Goal: Task Accomplishment & Management: Use online tool/utility

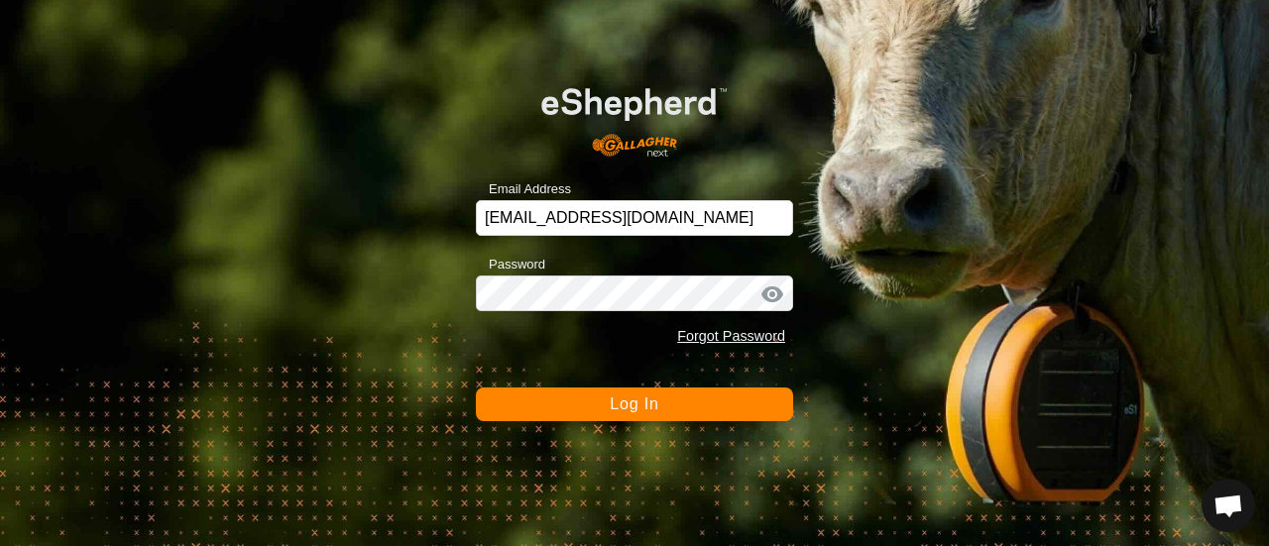
scroll to position [6585, 0]
click at [615, 405] on span "Log In" at bounding box center [634, 404] width 49 height 17
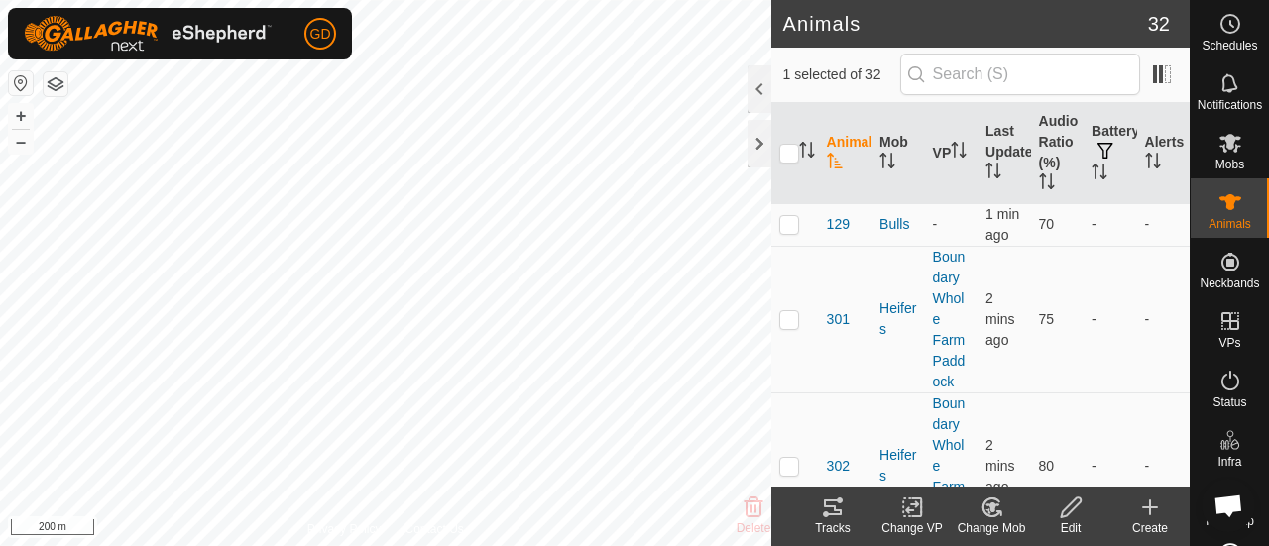
click at [829, 505] on icon at bounding box center [833, 508] width 24 height 24
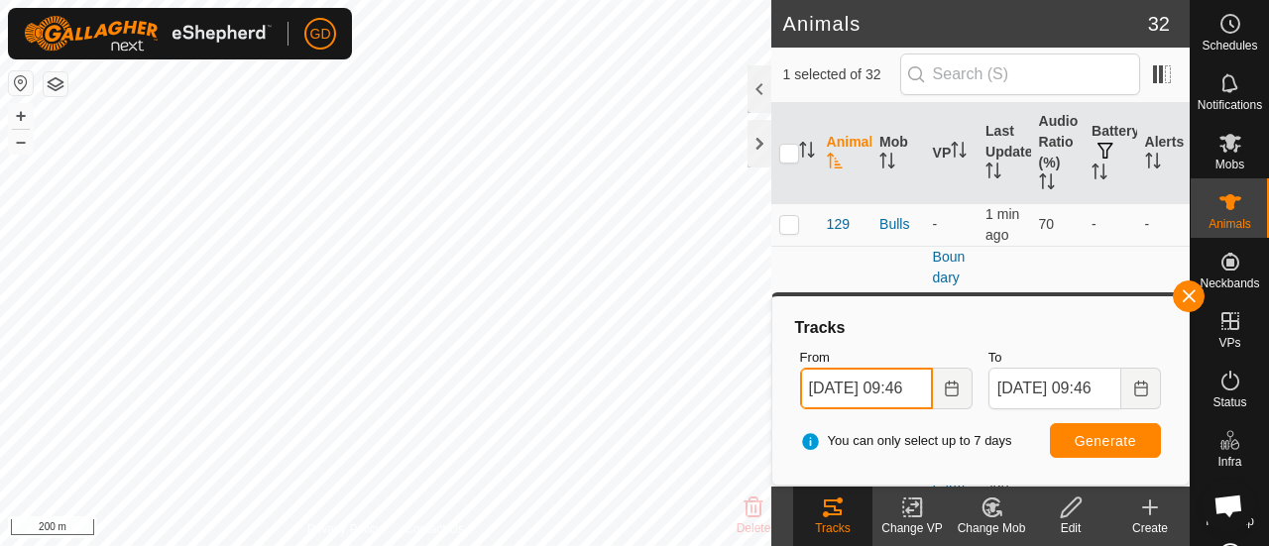
click at [822, 387] on input "[DATE] 09:46" at bounding box center [866, 389] width 133 height 42
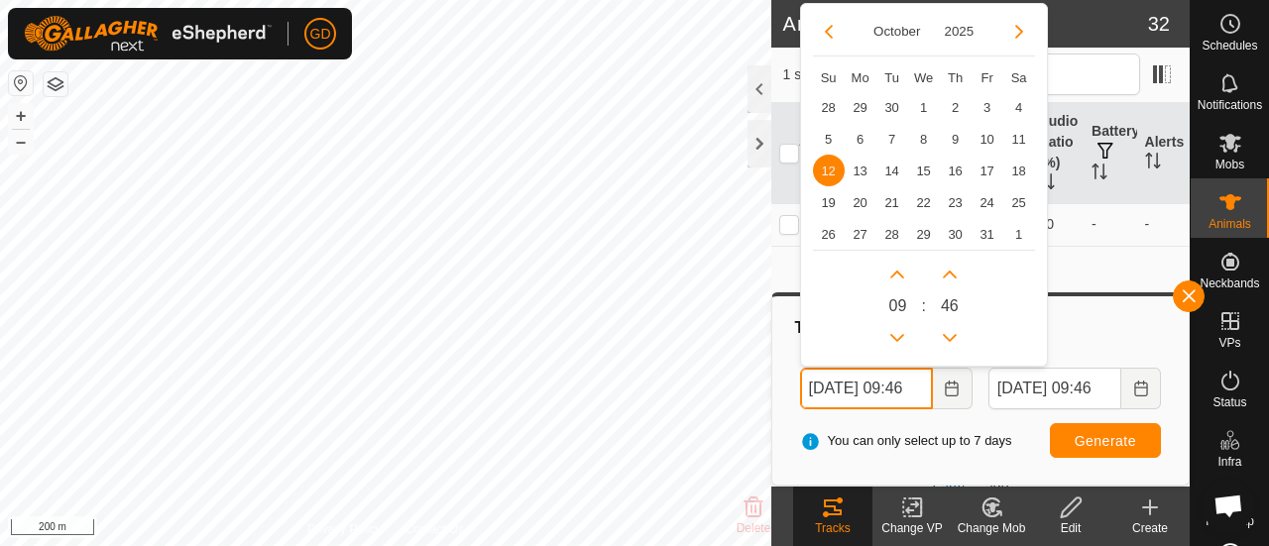
click at [916, 384] on input "[DATE] 09:46" at bounding box center [866, 389] width 133 height 42
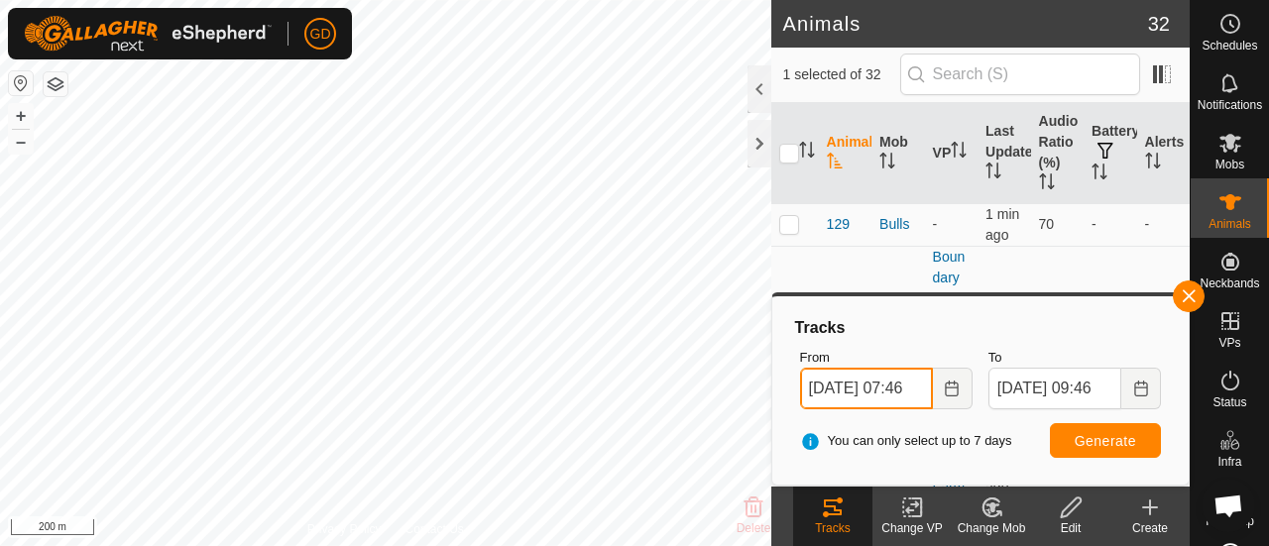
type input "[DATE] 07:46"
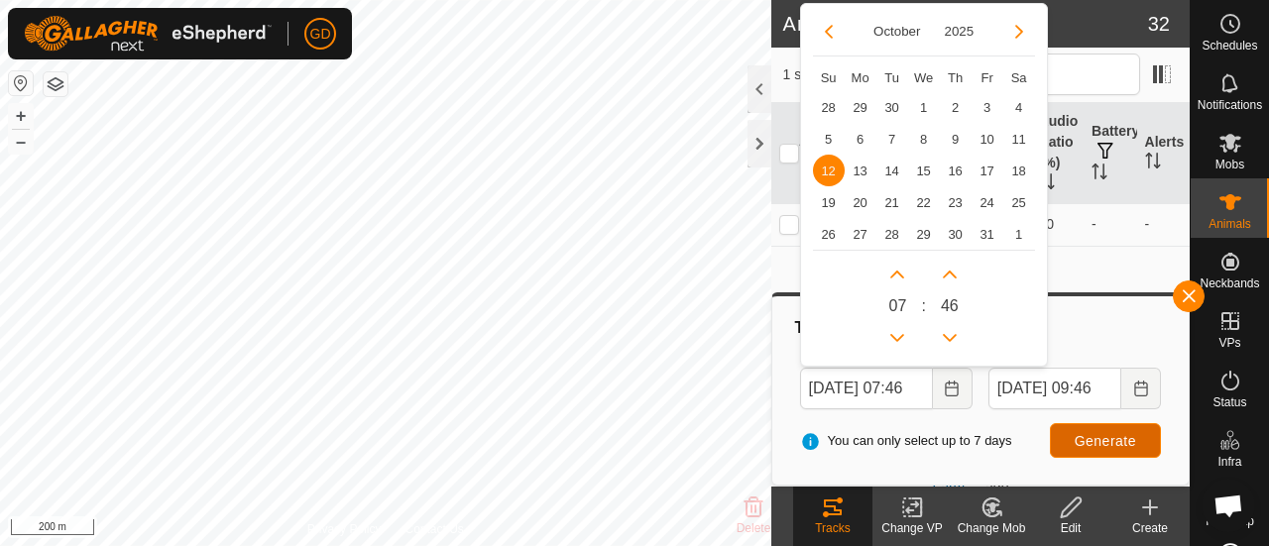
click at [1075, 433] on button "Generate" at bounding box center [1105, 440] width 111 height 35
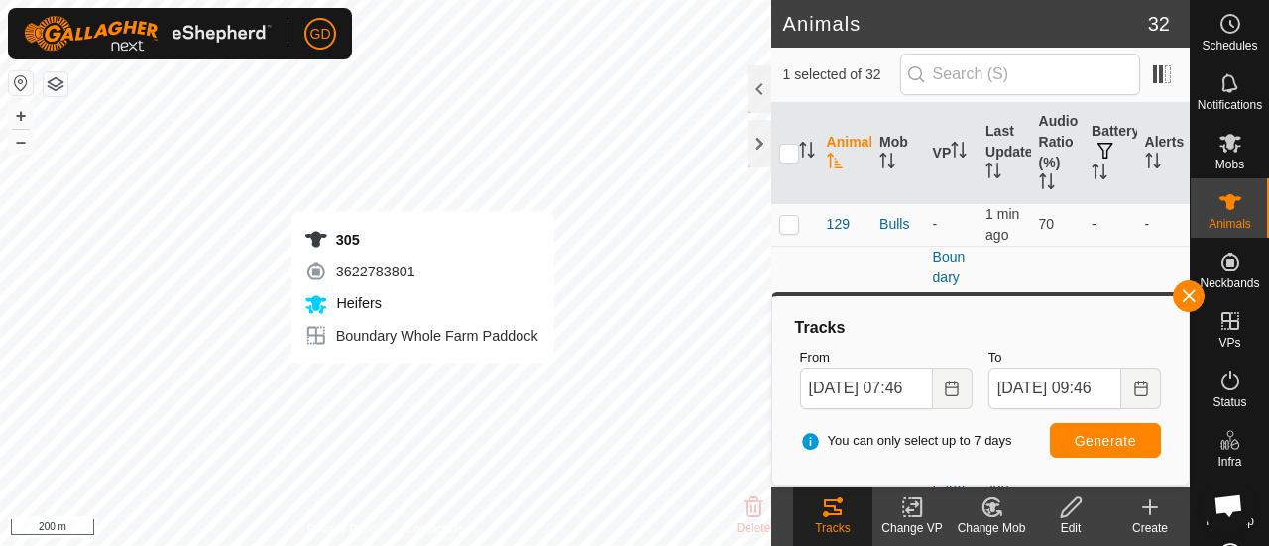
checkbox input "true"
checkbox input "false"
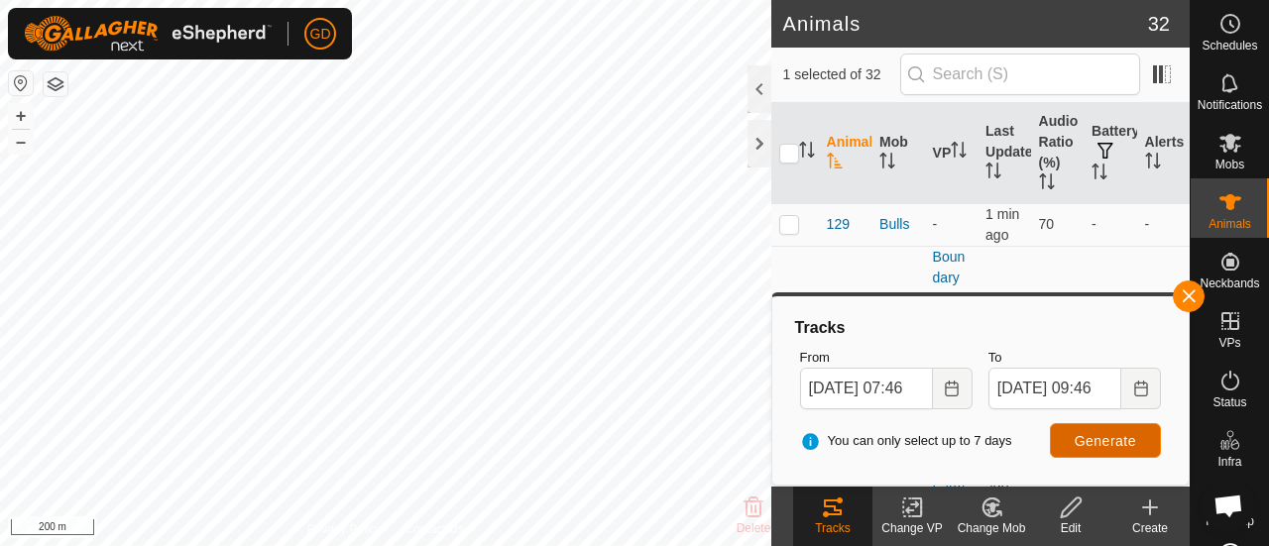
click at [1099, 437] on span "Generate" at bounding box center [1105, 441] width 61 height 16
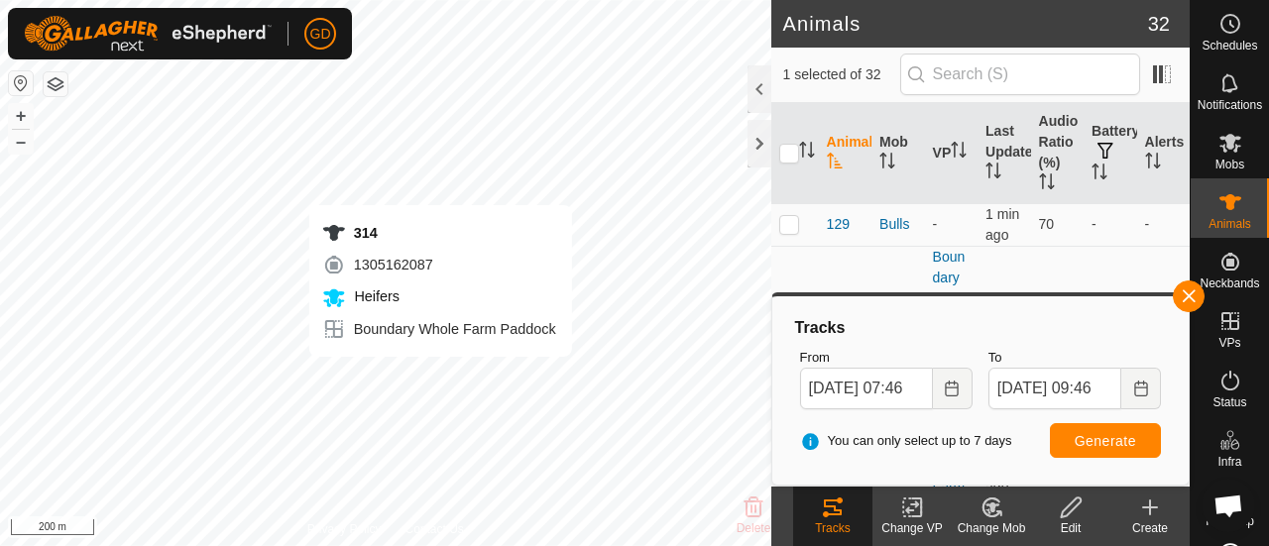
checkbox input "false"
checkbox input "true"
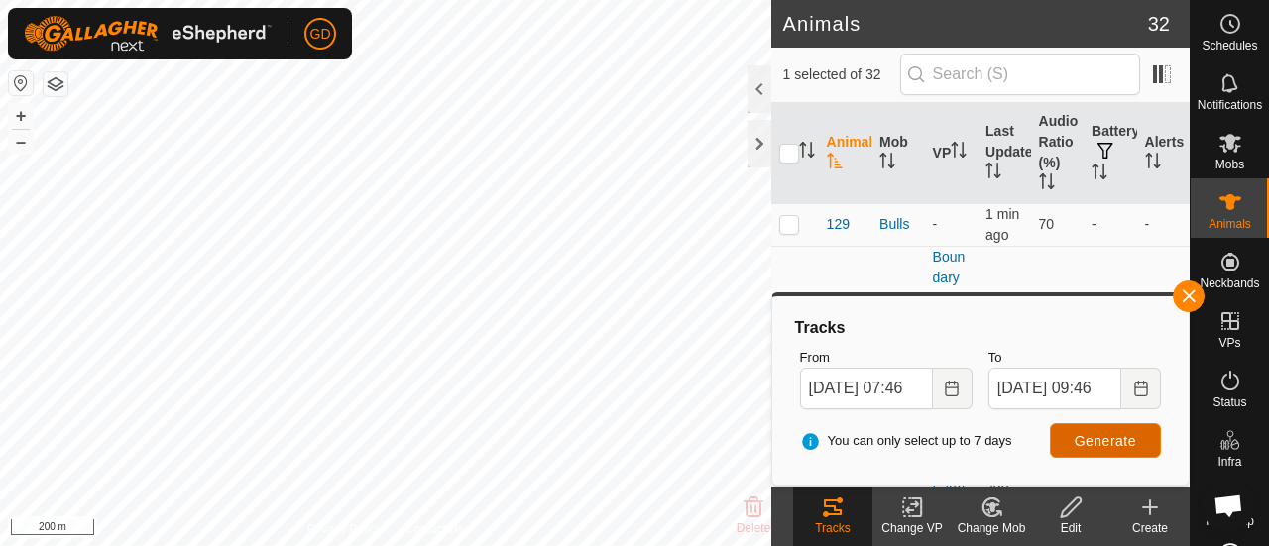
click at [1092, 437] on span "Generate" at bounding box center [1105, 441] width 61 height 16
click at [22, 114] on button "+" at bounding box center [21, 116] width 24 height 24
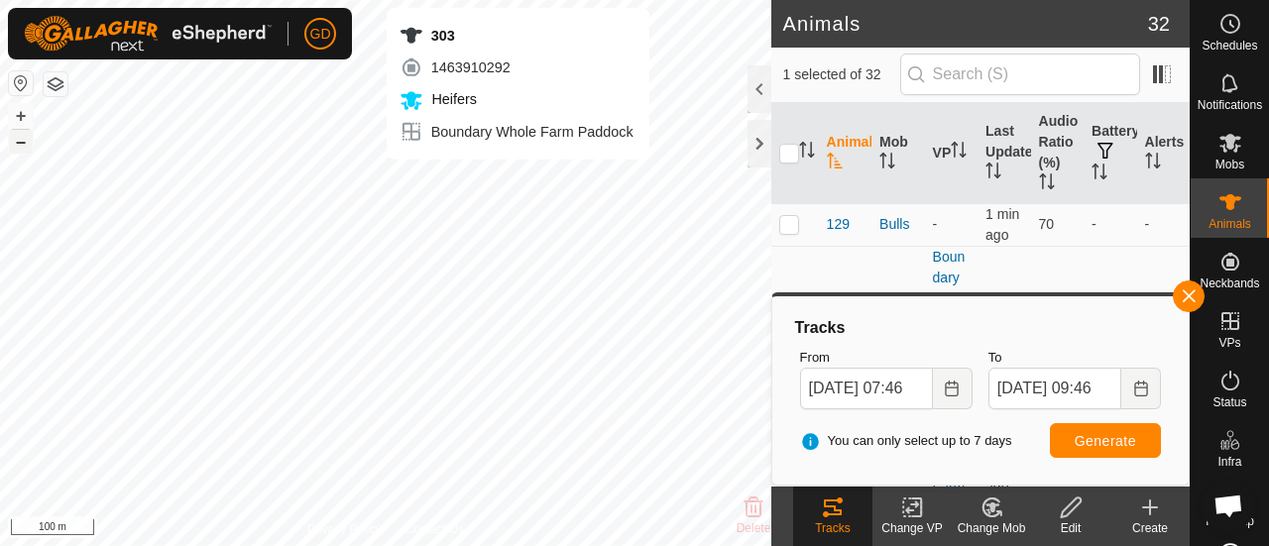
checkbox input "true"
checkbox input "false"
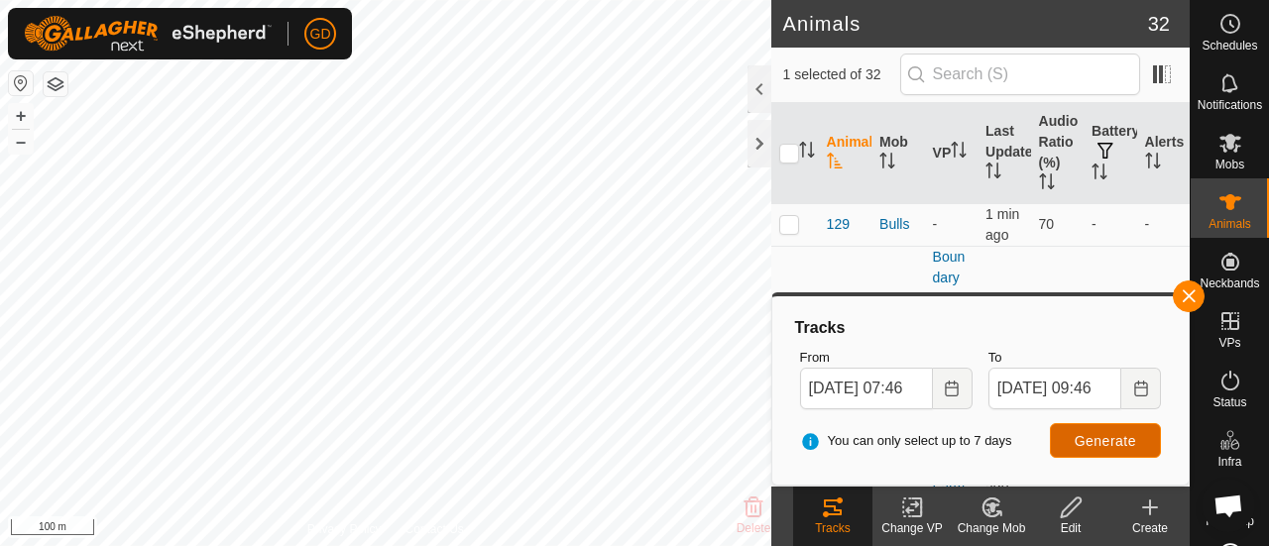
click at [1076, 440] on button "Generate" at bounding box center [1105, 440] width 111 height 35
click at [20, 112] on button "+" at bounding box center [21, 116] width 24 height 24
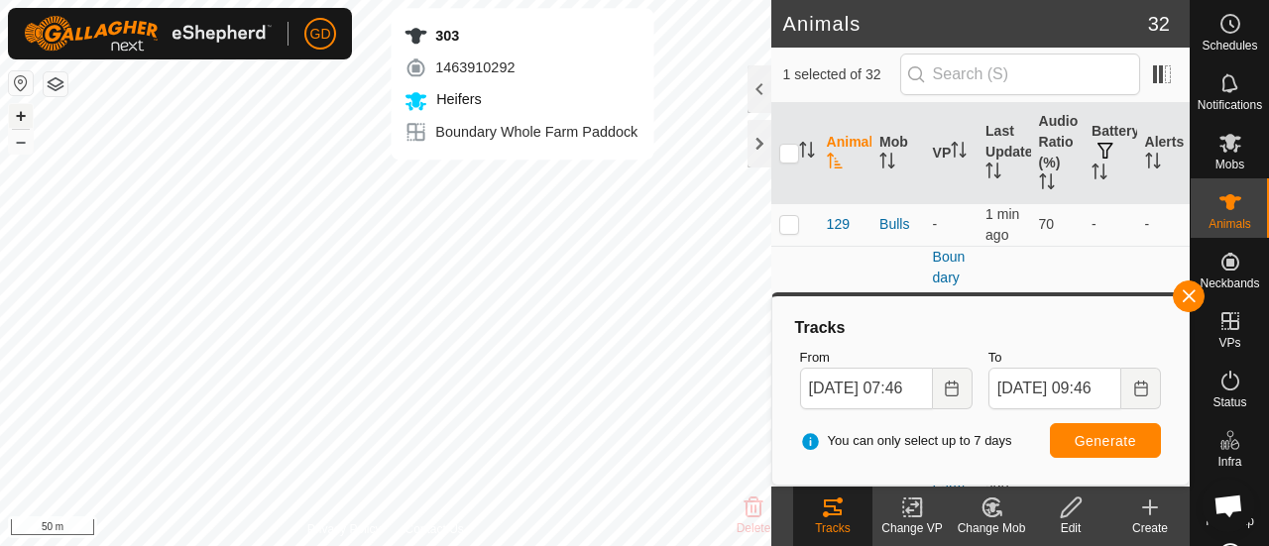
checkbox input "false"
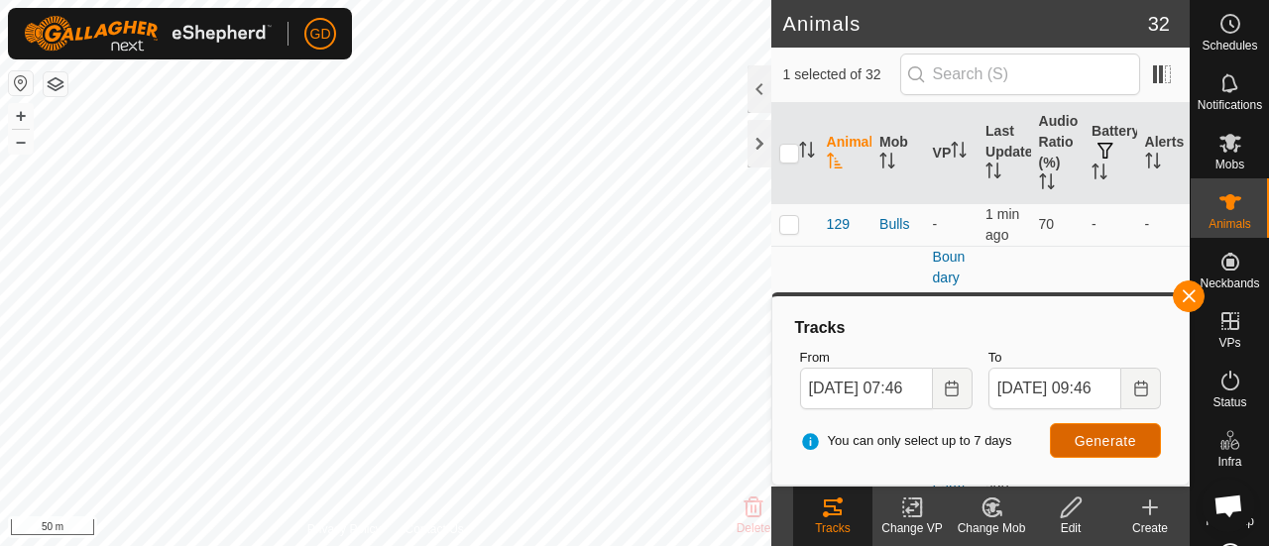
click at [1099, 439] on span "Generate" at bounding box center [1105, 441] width 61 height 16
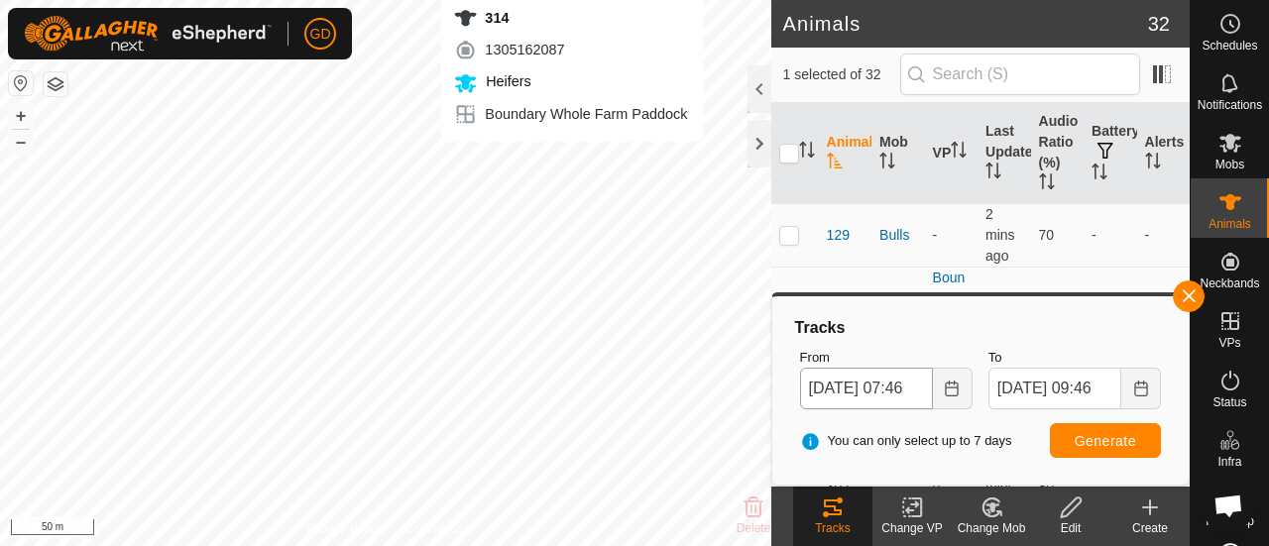
checkbox input "false"
checkbox input "true"
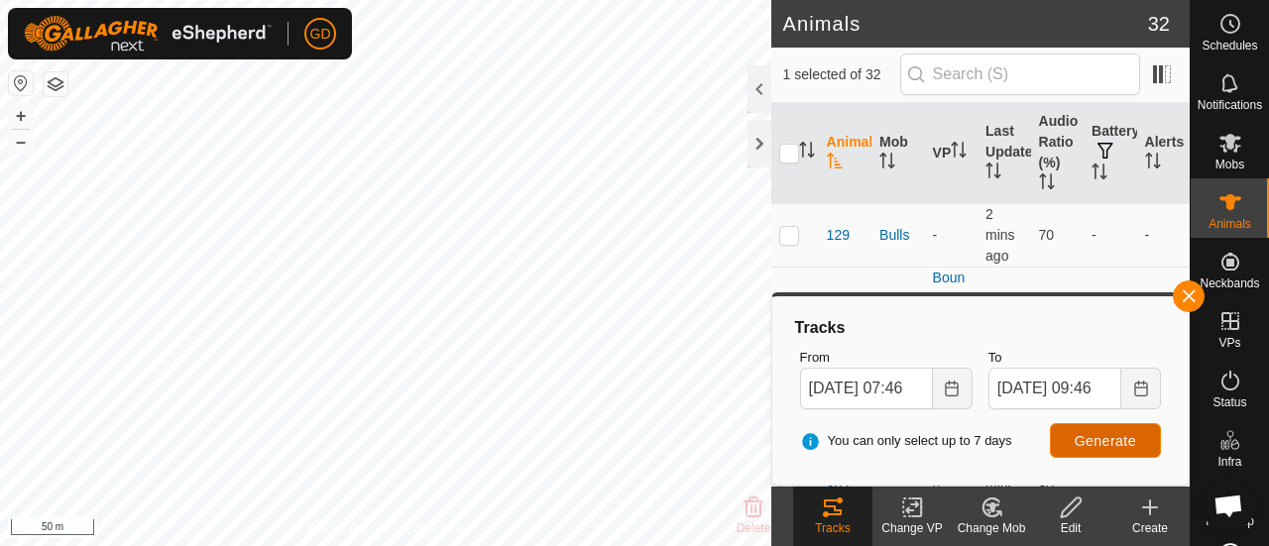
click at [1099, 435] on span "Generate" at bounding box center [1105, 441] width 61 height 16
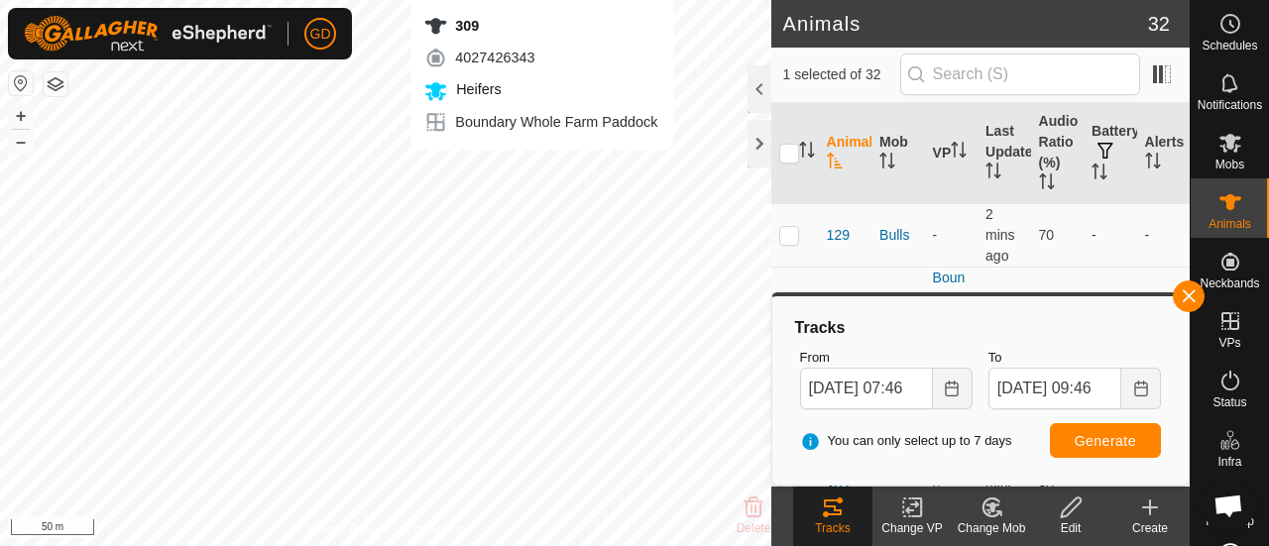
checkbox input "true"
checkbox input "false"
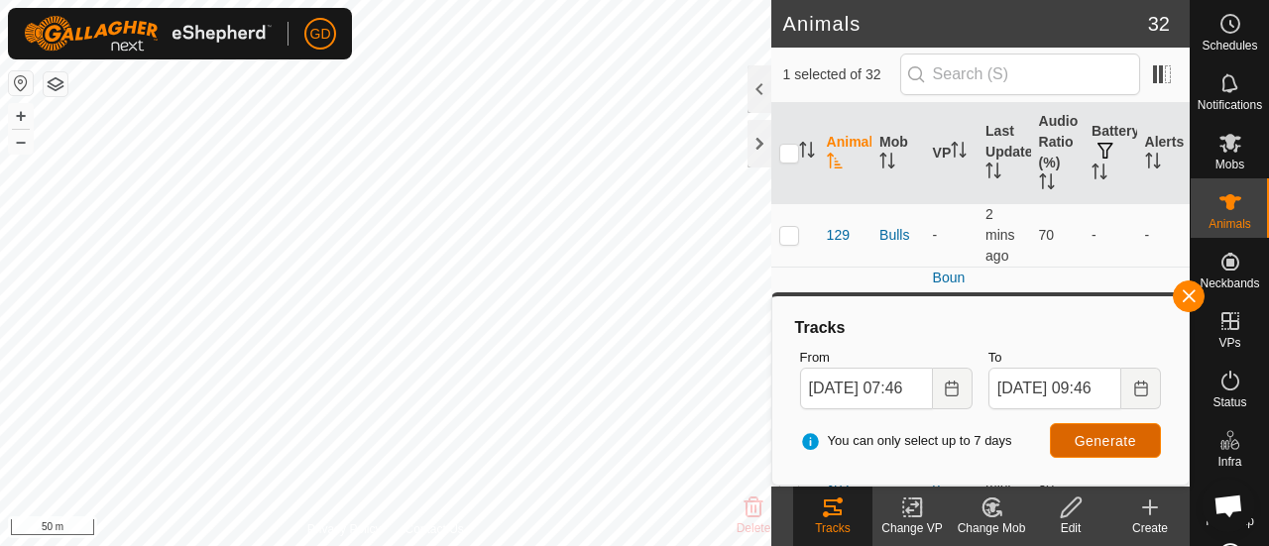
click at [1105, 436] on span "Generate" at bounding box center [1105, 441] width 61 height 16
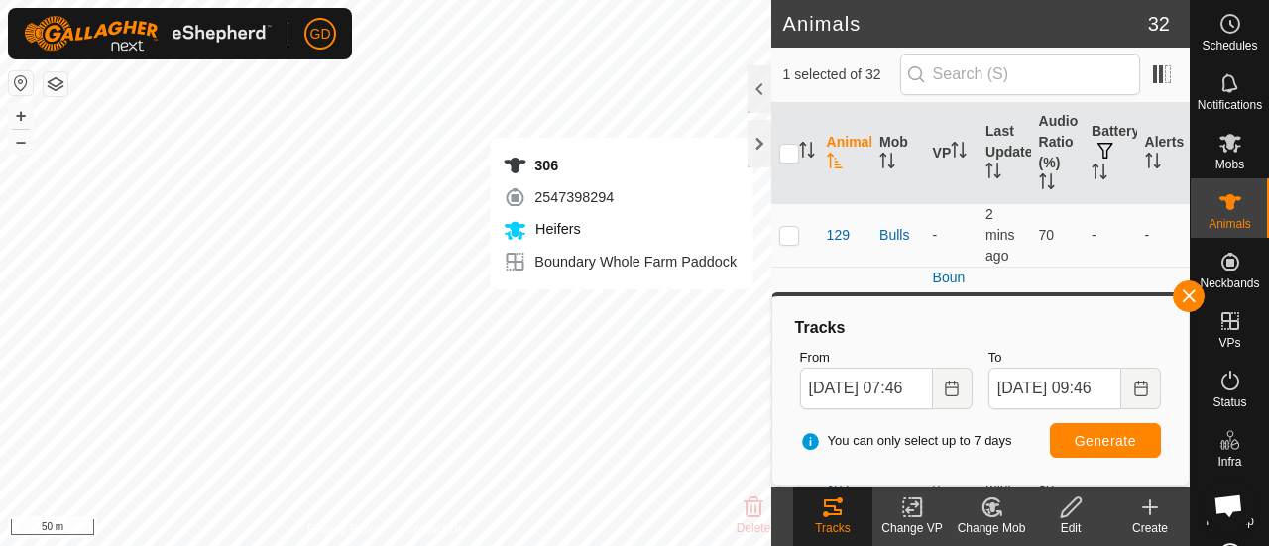
checkbox input "true"
checkbox input "false"
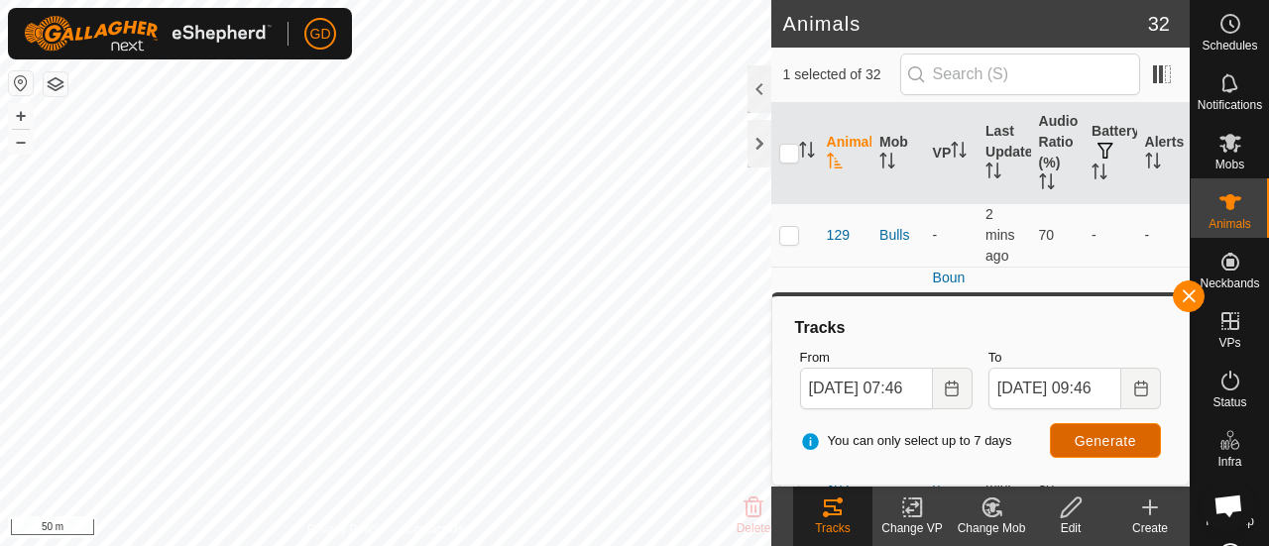
click at [1099, 439] on span "Generate" at bounding box center [1105, 441] width 61 height 16
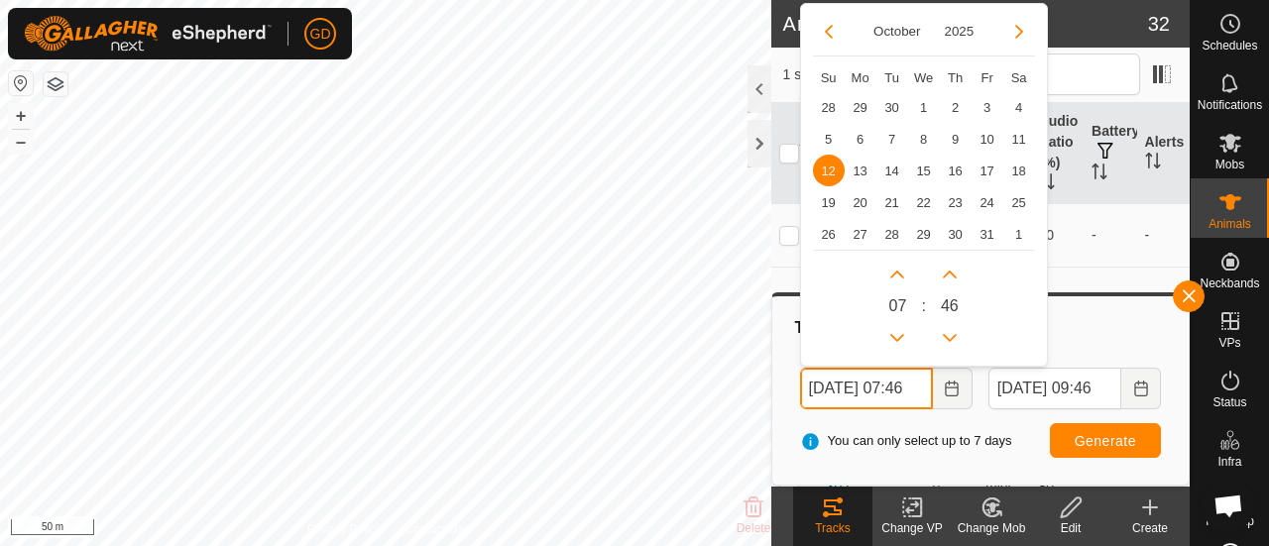
click at [916, 385] on input "[DATE] 07:46" at bounding box center [866, 389] width 133 height 42
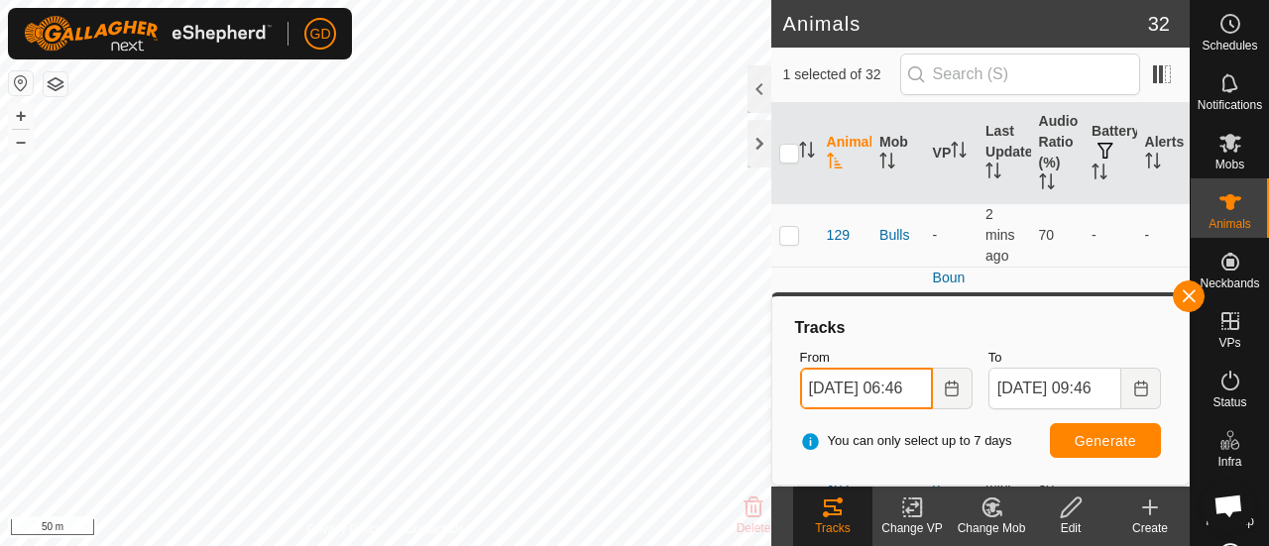
type input "[DATE] 06:46"
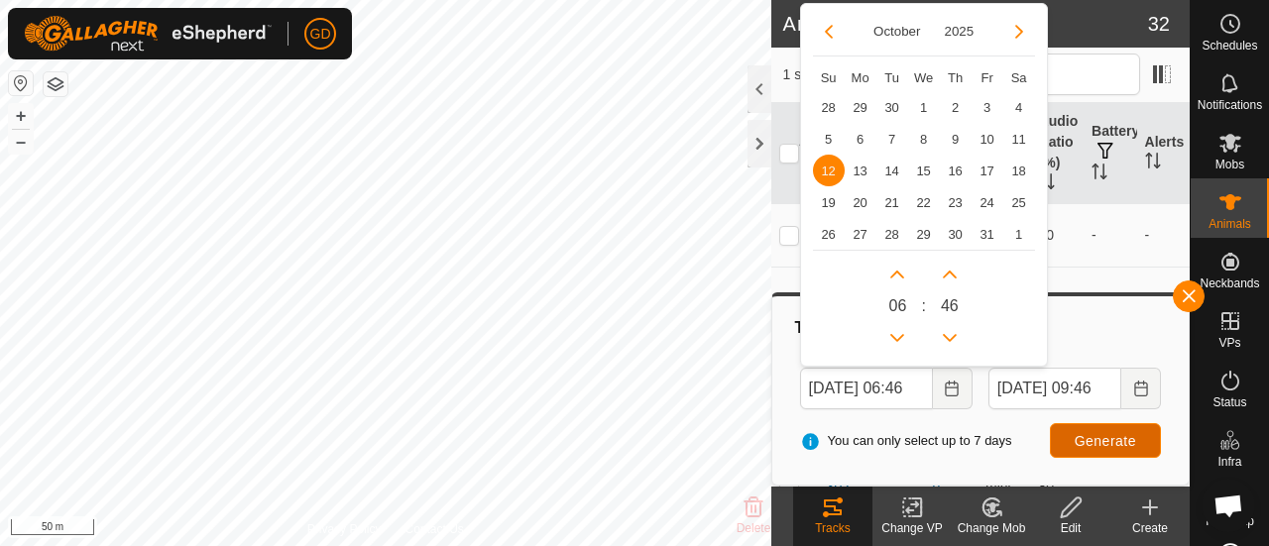
click at [1103, 433] on span "Generate" at bounding box center [1105, 441] width 61 height 16
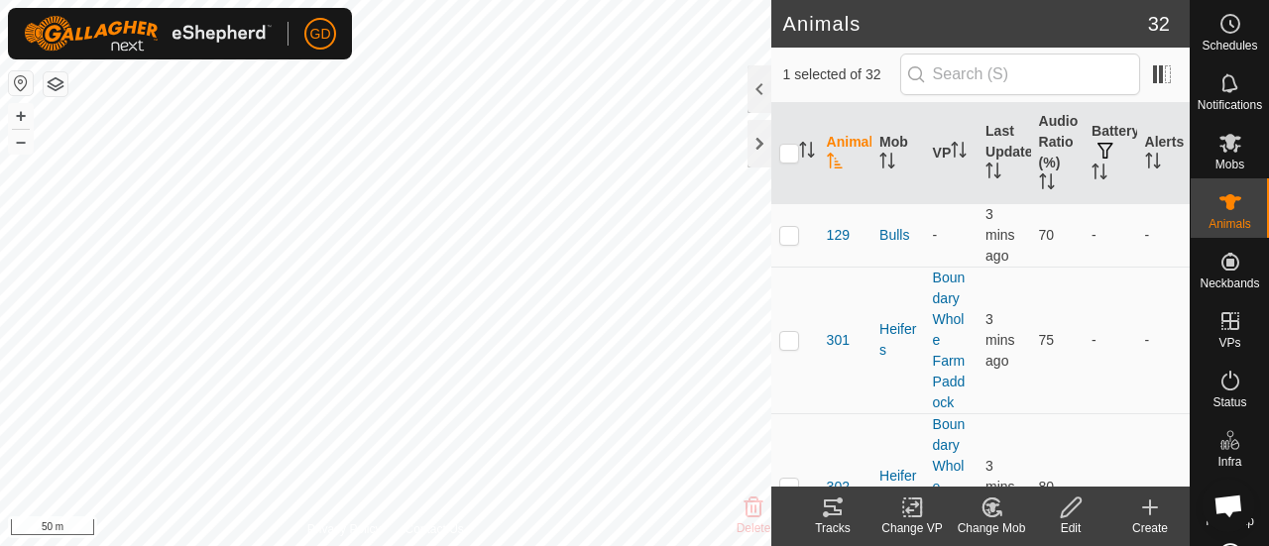
click at [830, 500] on icon at bounding box center [833, 508] width 18 height 16
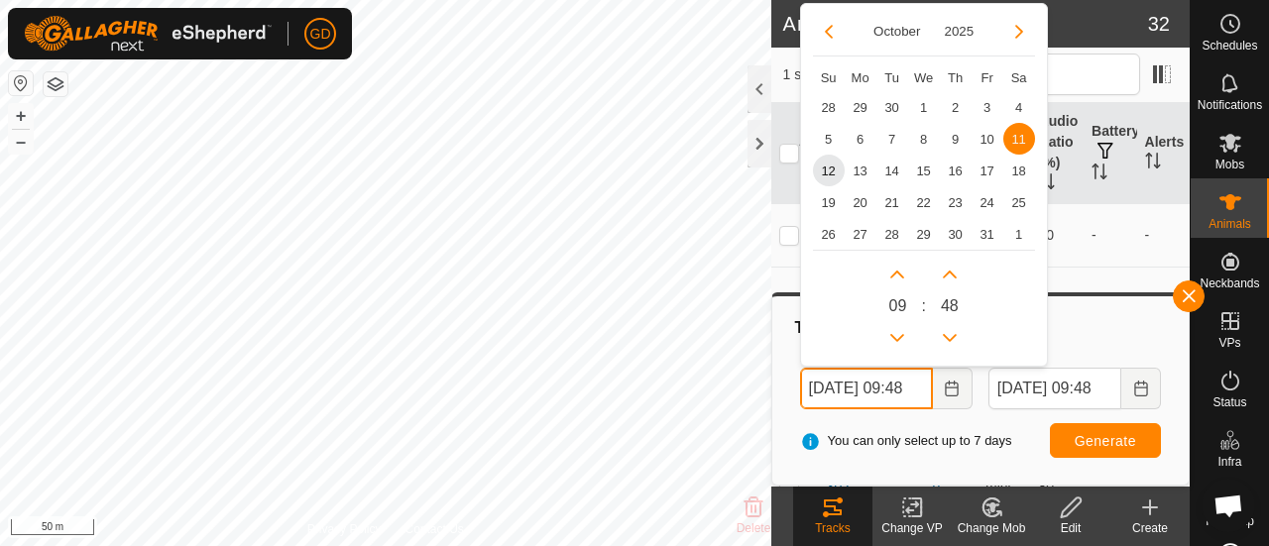
click at [825, 384] on input "[DATE] 09:48" at bounding box center [866, 389] width 133 height 42
click at [918, 384] on input "[DATE] 09:48" at bounding box center [866, 389] width 133 height 42
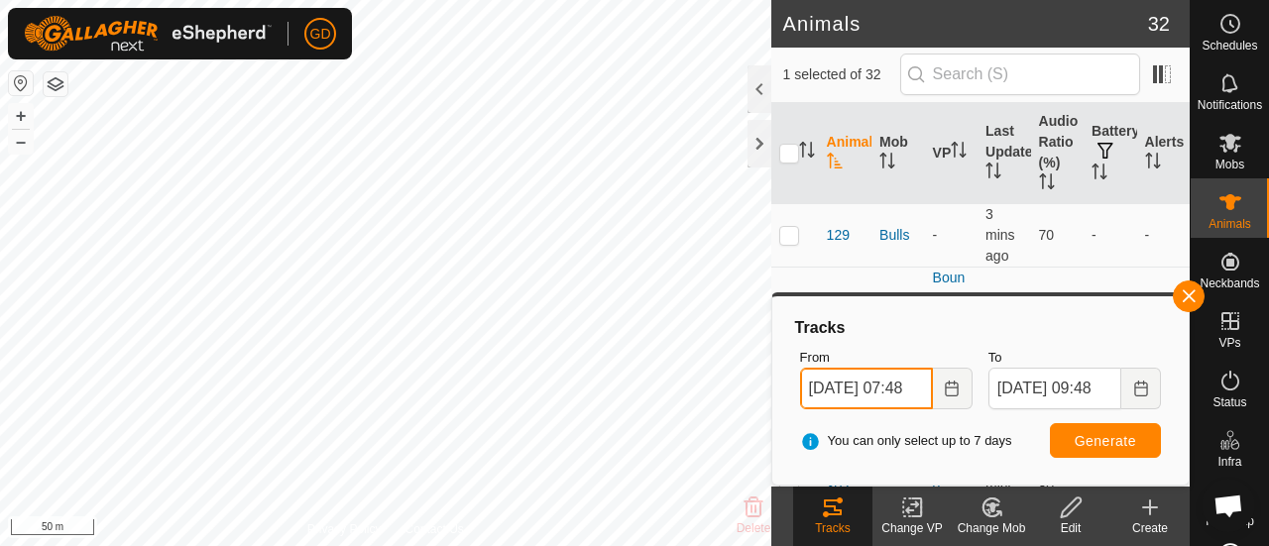
type input "[DATE] 07:48"
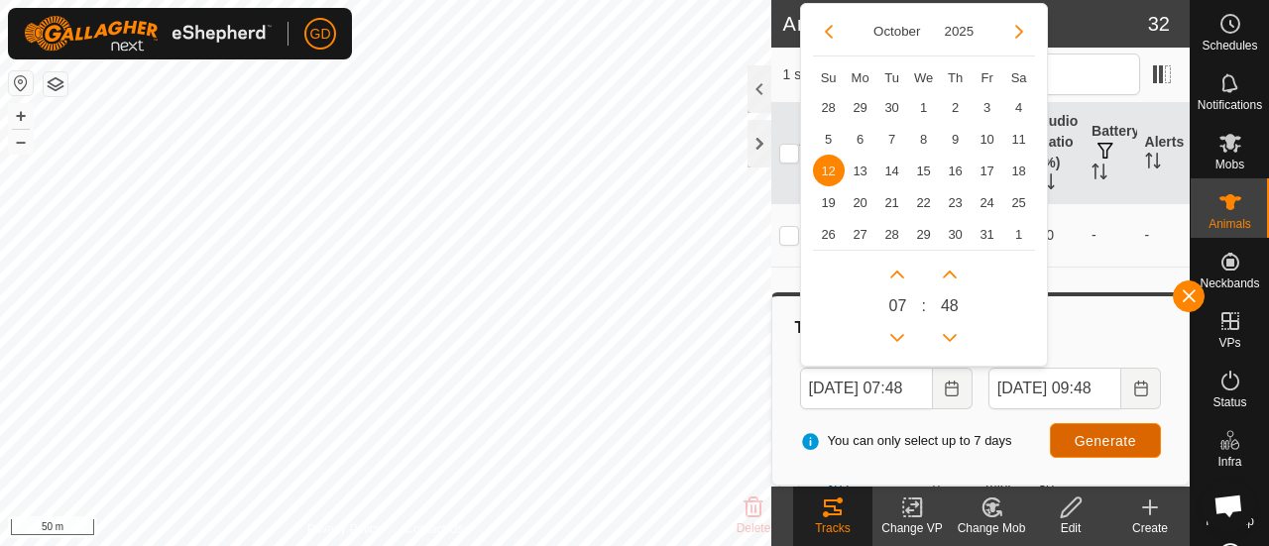
click at [1103, 437] on span "Generate" at bounding box center [1105, 441] width 61 height 16
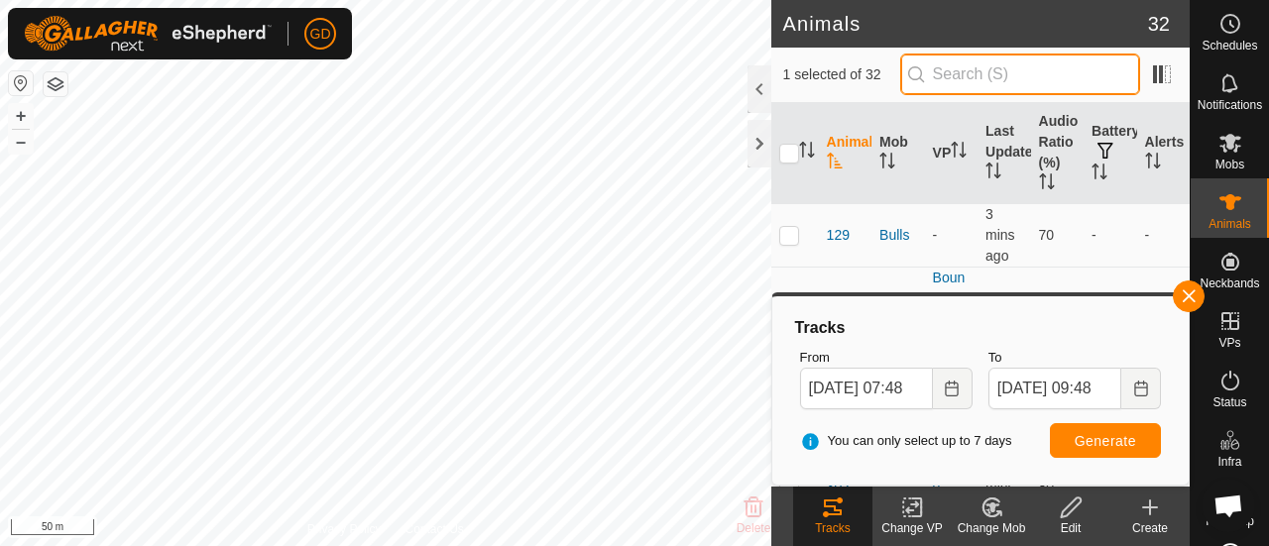
click at [1014, 78] on input "text" at bounding box center [1020, 75] width 240 height 42
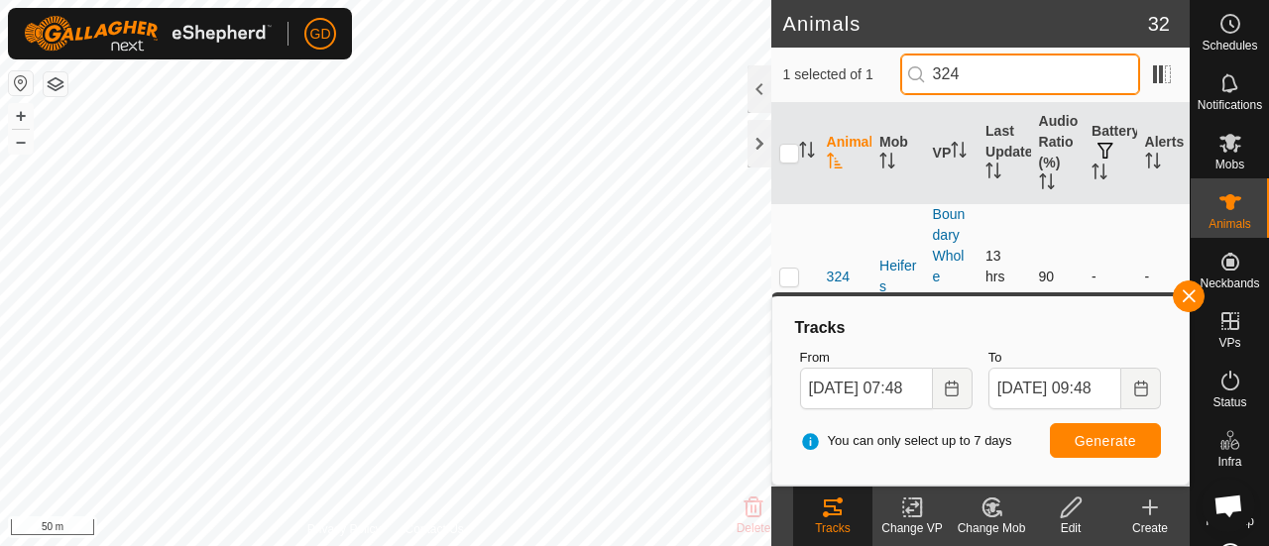
type input "324"
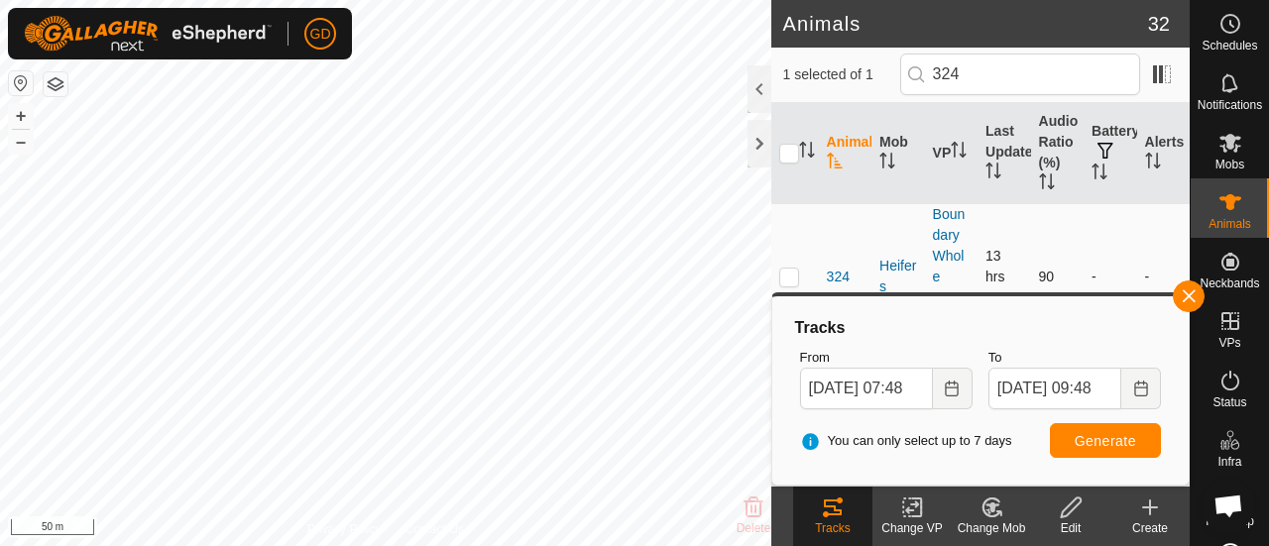
click at [800, 276] on td at bounding box center [796, 276] width 48 height 147
checkbox input "true"
click at [1095, 447] on span "Generate" at bounding box center [1105, 441] width 61 height 16
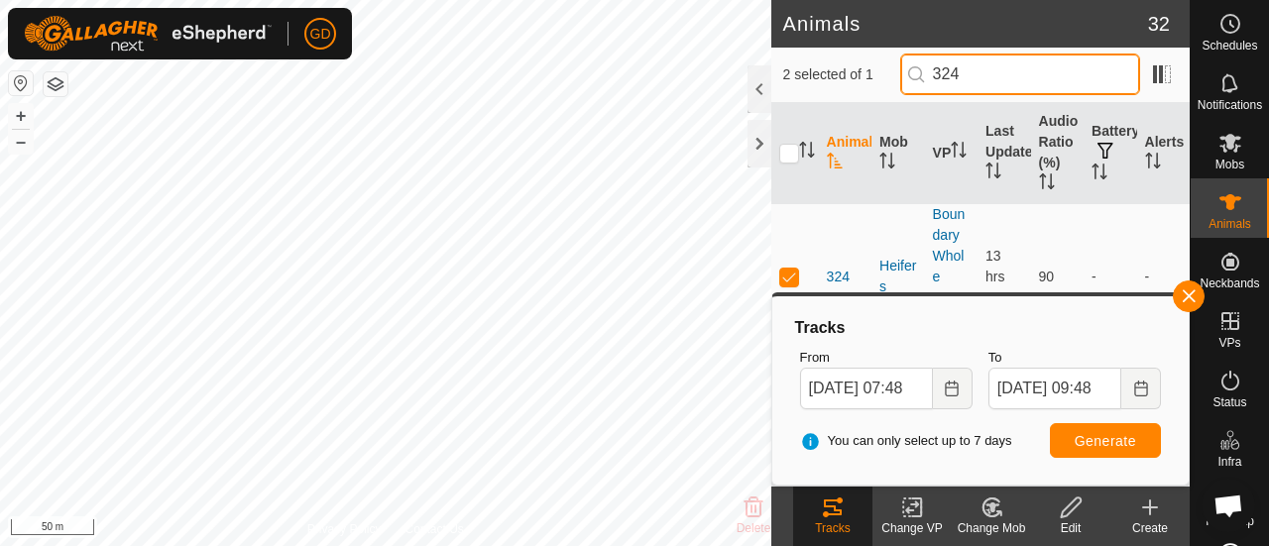
click at [1008, 76] on input "324" at bounding box center [1020, 75] width 240 height 42
type input "306"
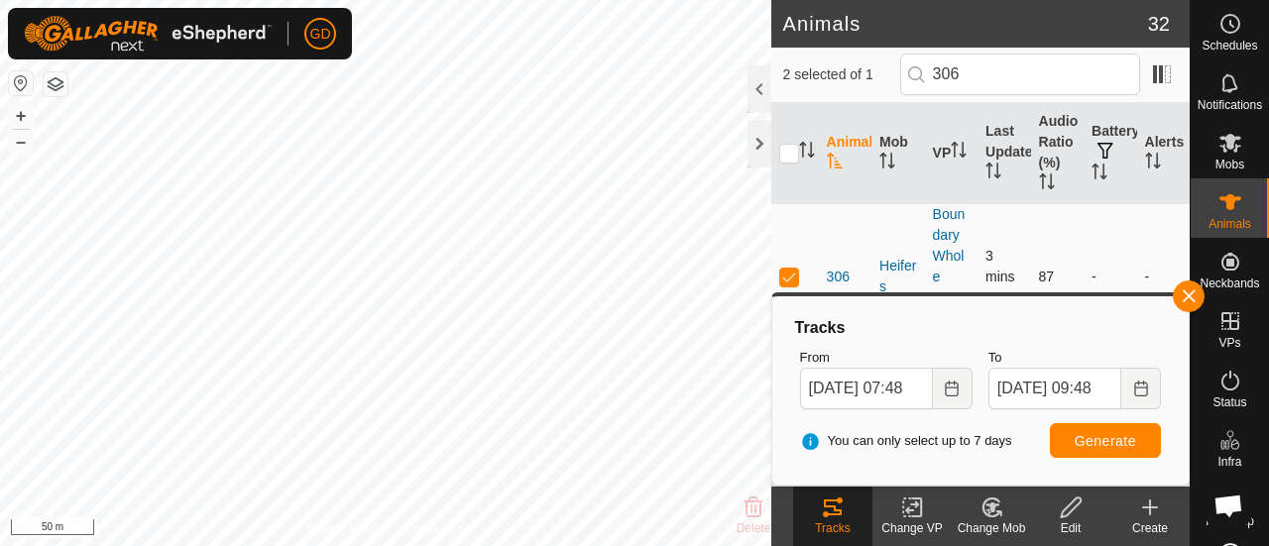
click at [787, 275] on p-checkbox at bounding box center [789, 277] width 20 height 16
checkbox input "false"
click at [1097, 441] on span "Generate" at bounding box center [1105, 441] width 61 height 16
click at [21, 147] on button "–" at bounding box center [21, 142] width 24 height 24
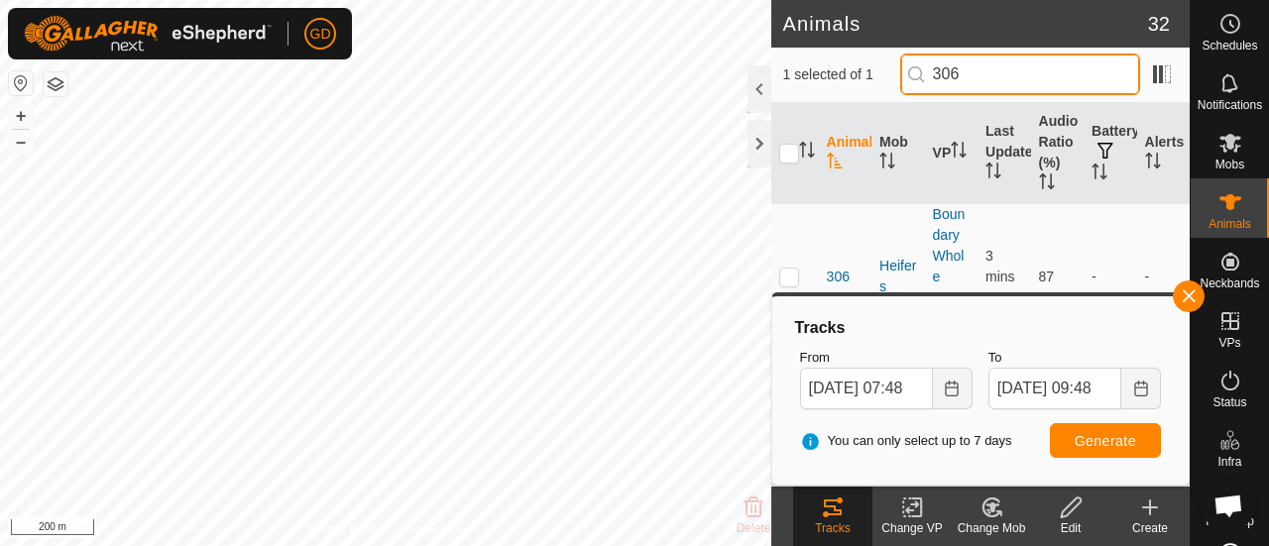
click at [988, 72] on input "306" at bounding box center [1020, 75] width 240 height 42
type input "324"
checkbox input "true"
type input "324"
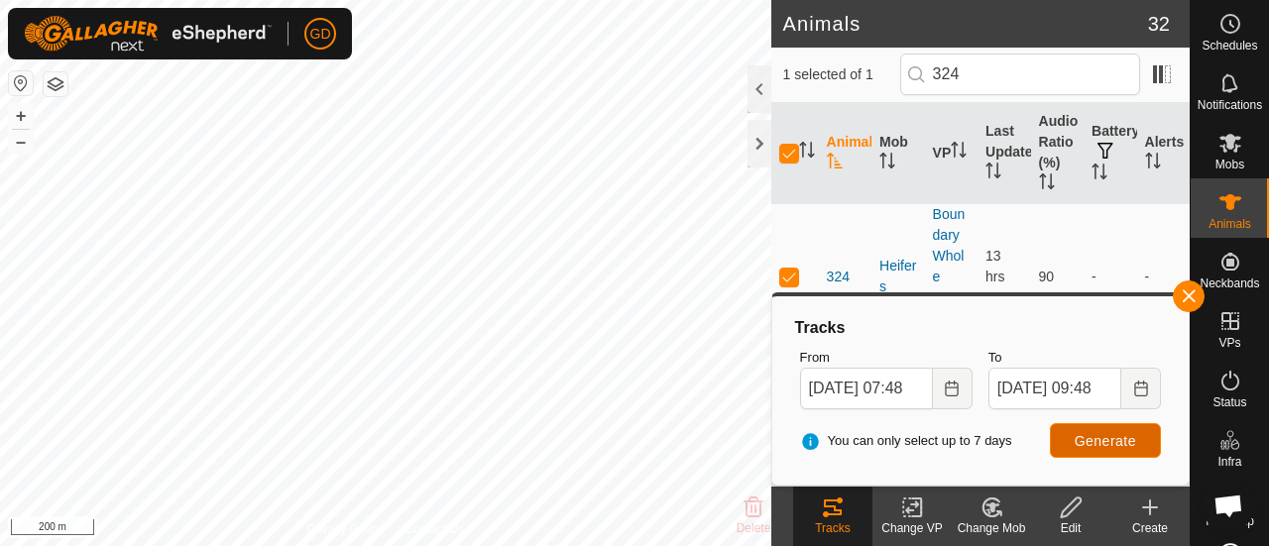
click at [1106, 435] on span "Generate" at bounding box center [1105, 441] width 61 height 16
click at [833, 273] on span "324" at bounding box center [838, 277] width 23 height 21
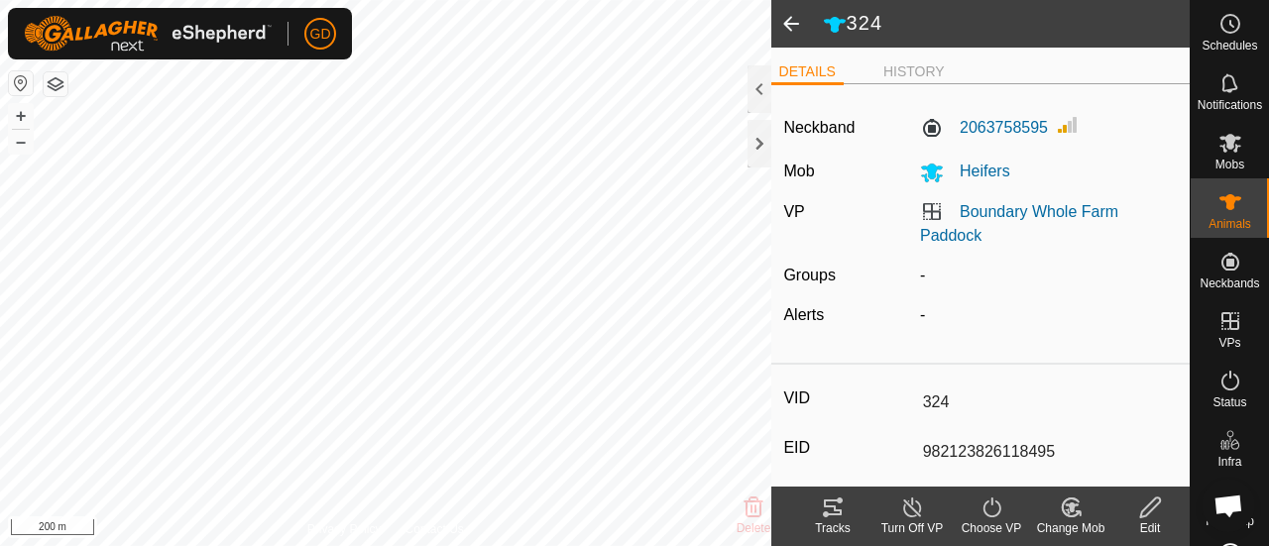
click at [787, 25] on span at bounding box center [792, 24] width 40 height 48
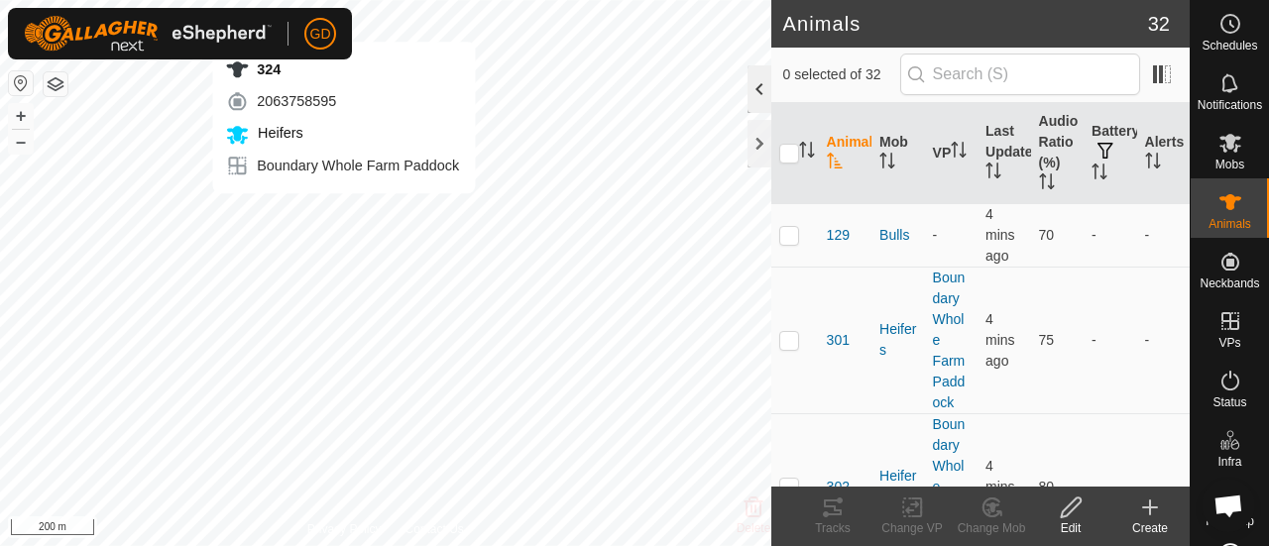
checkbox input "true"
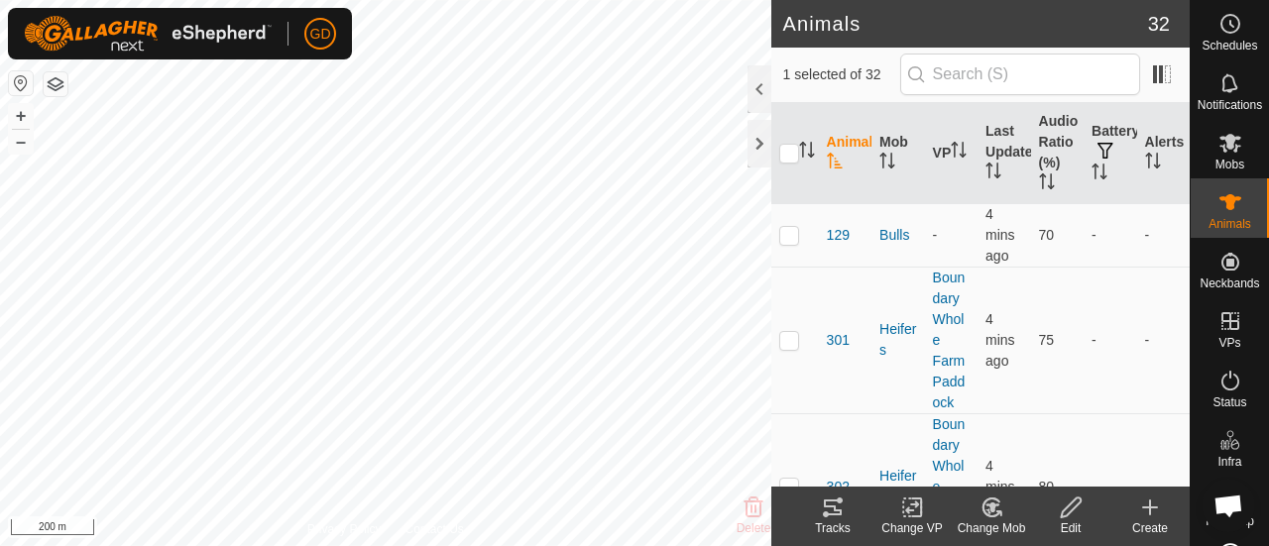
click at [833, 515] on icon at bounding box center [833, 508] width 18 height 16
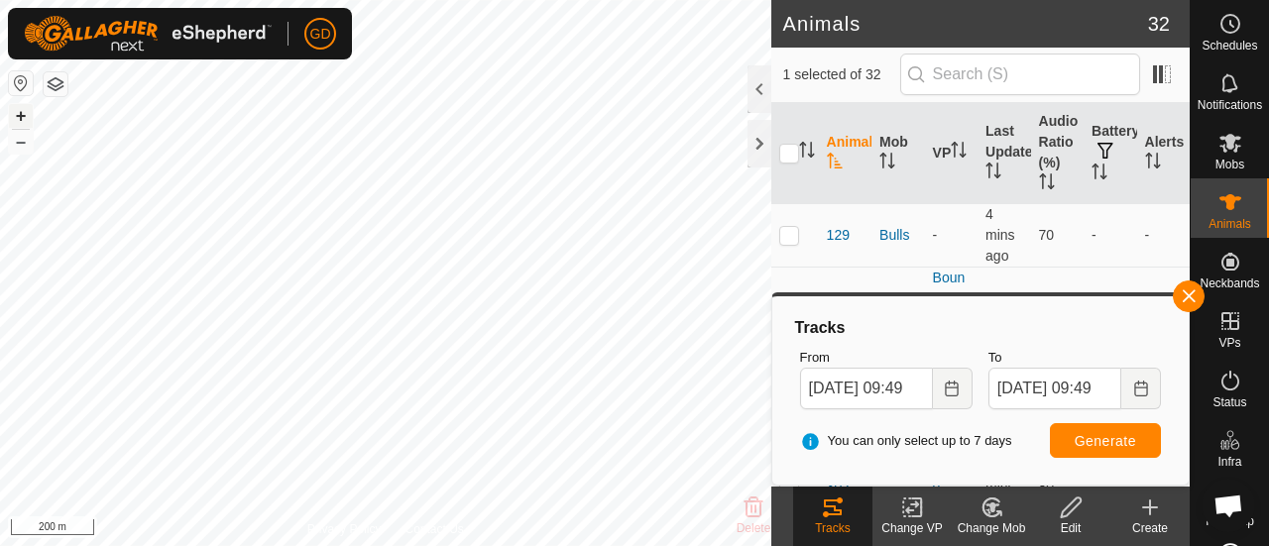
click at [18, 110] on button "+" at bounding box center [21, 116] width 24 height 24
click at [24, 111] on button "+" at bounding box center [21, 116] width 24 height 24
click at [24, 146] on button "–" at bounding box center [21, 142] width 24 height 24
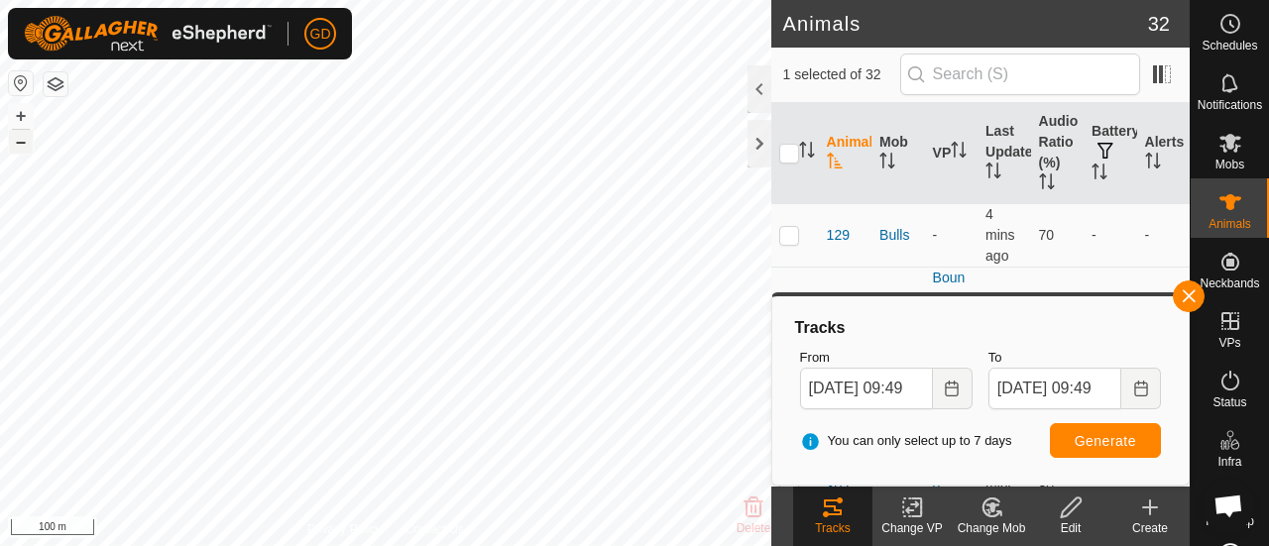
click at [24, 146] on button "–" at bounding box center [21, 142] width 24 height 24
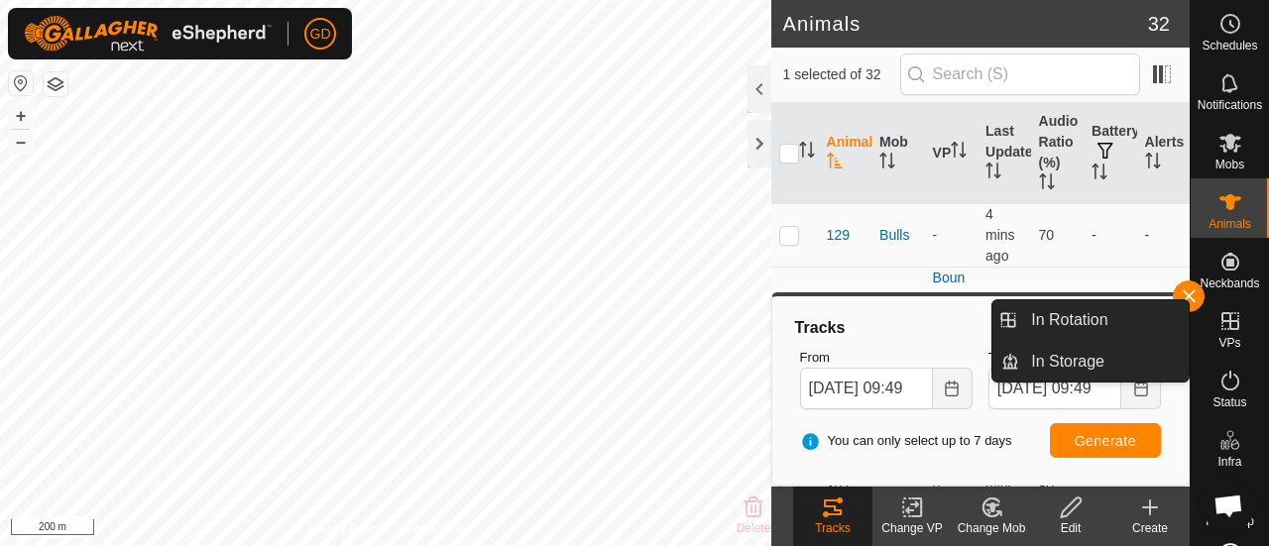
click at [726, 360] on body "GD Schedules Notifications Mobs Animals Neckbands VPs Status Infra Heatmap Help…" at bounding box center [634, 273] width 1269 height 546
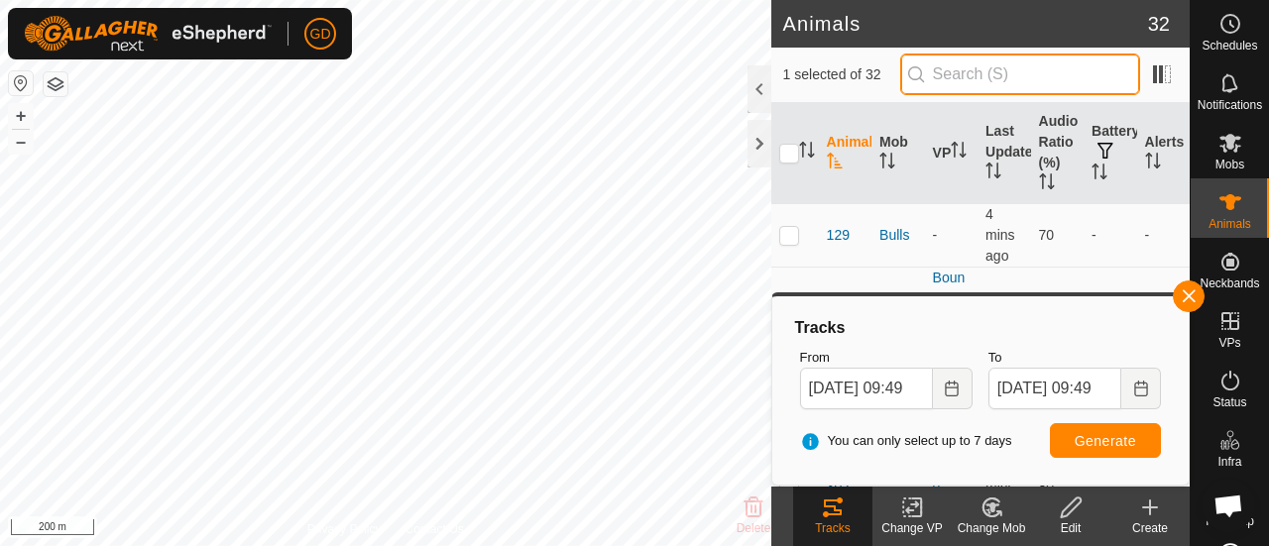
click at [1011, 76] on input "text" at bounding box center [1020, 75] width 240 height 42
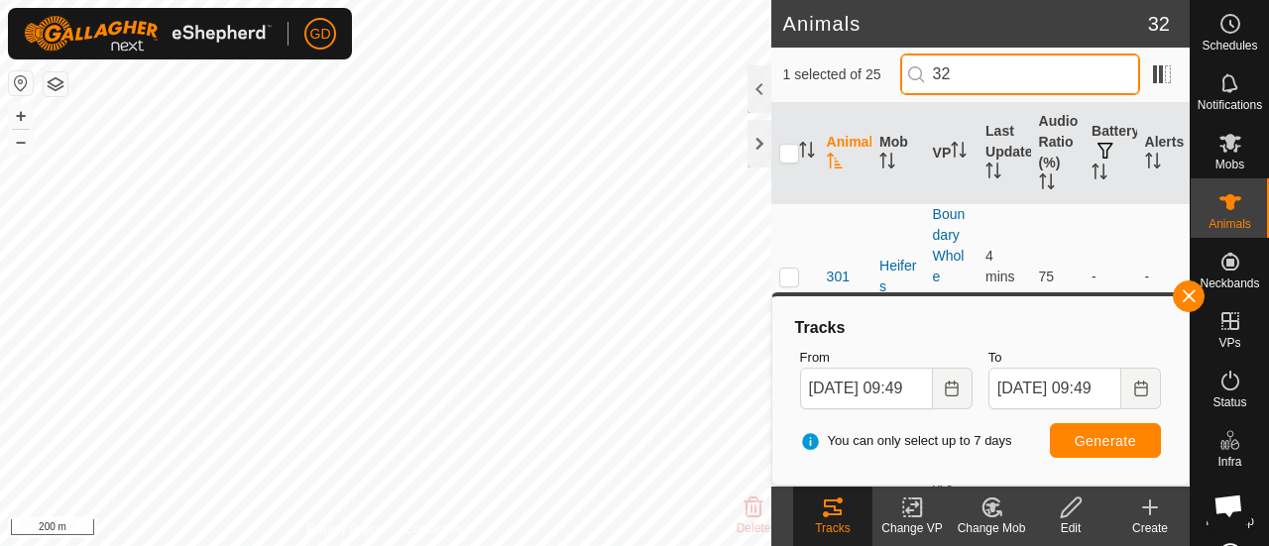
type input "324"
checkbox input "true"
type input "324"
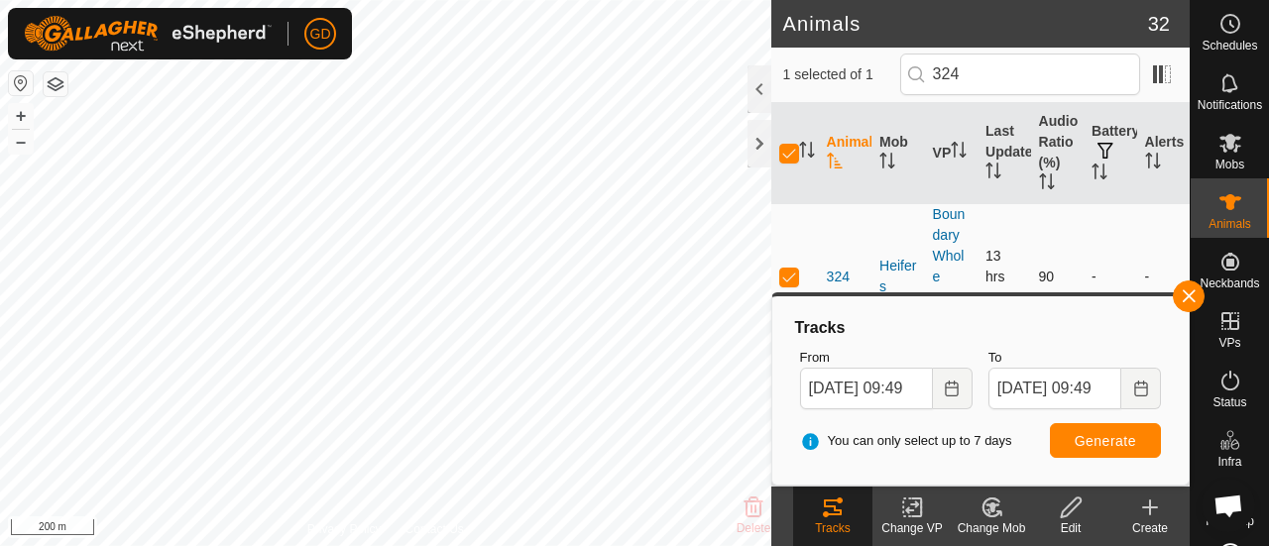
click at [793, 271] on p-checkbox at bounding box center [789, 277] width 20 height 16
checkbox input "false"
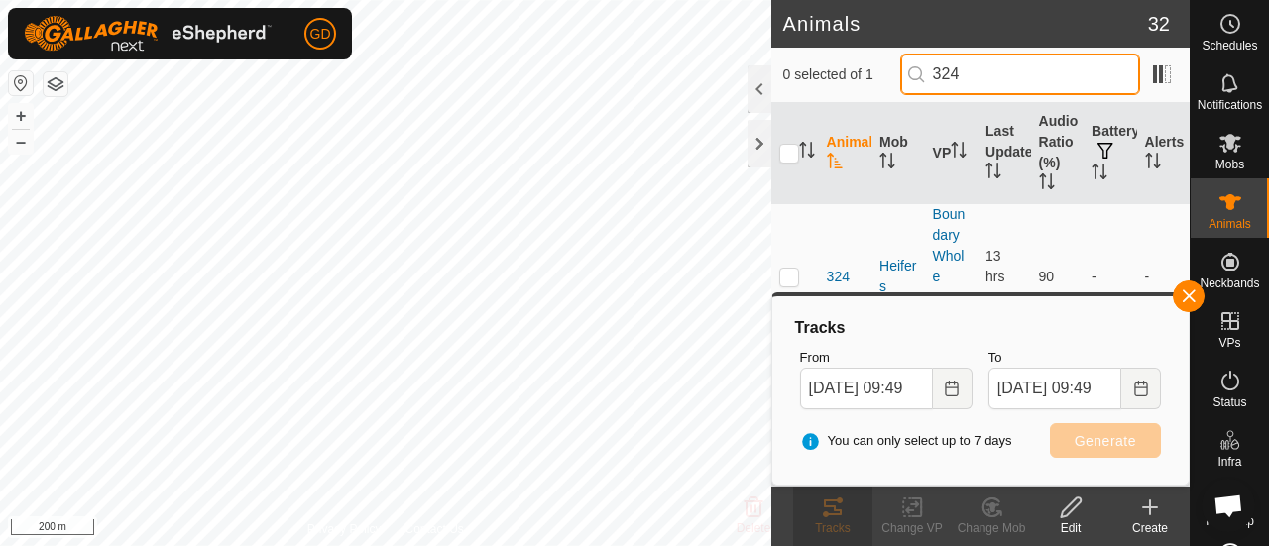
click at [984, 82] on input "324" at bounding box center [1020, 75] width 240 height 42
type input "325"
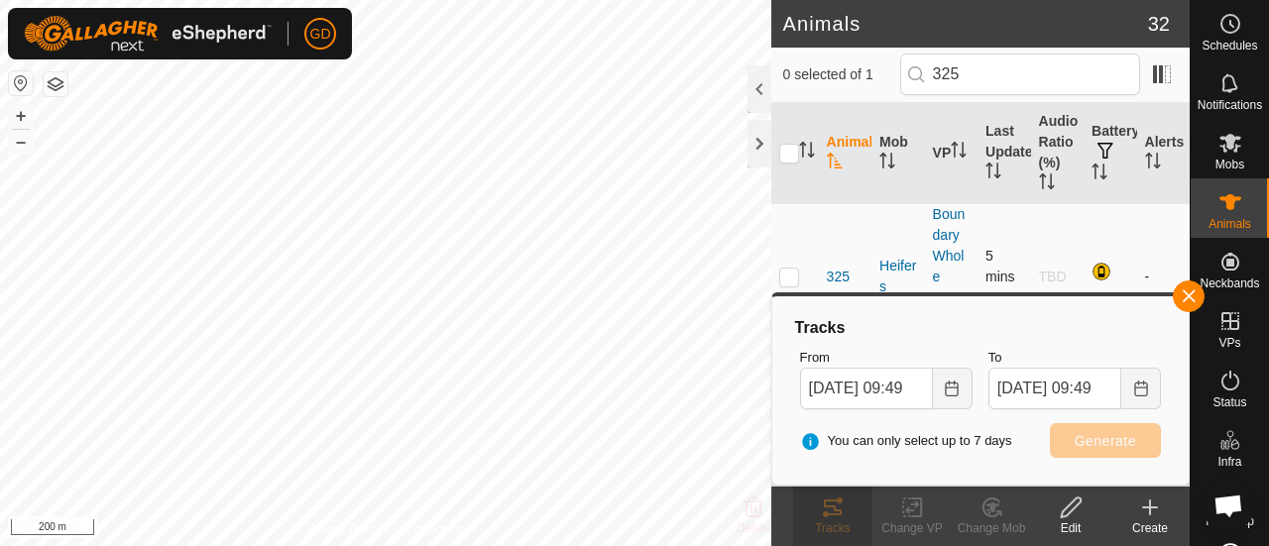
click at [783, 274] on p-checkbox at bounding box center [789, 277] width 20 height 16
checkbox input "true"
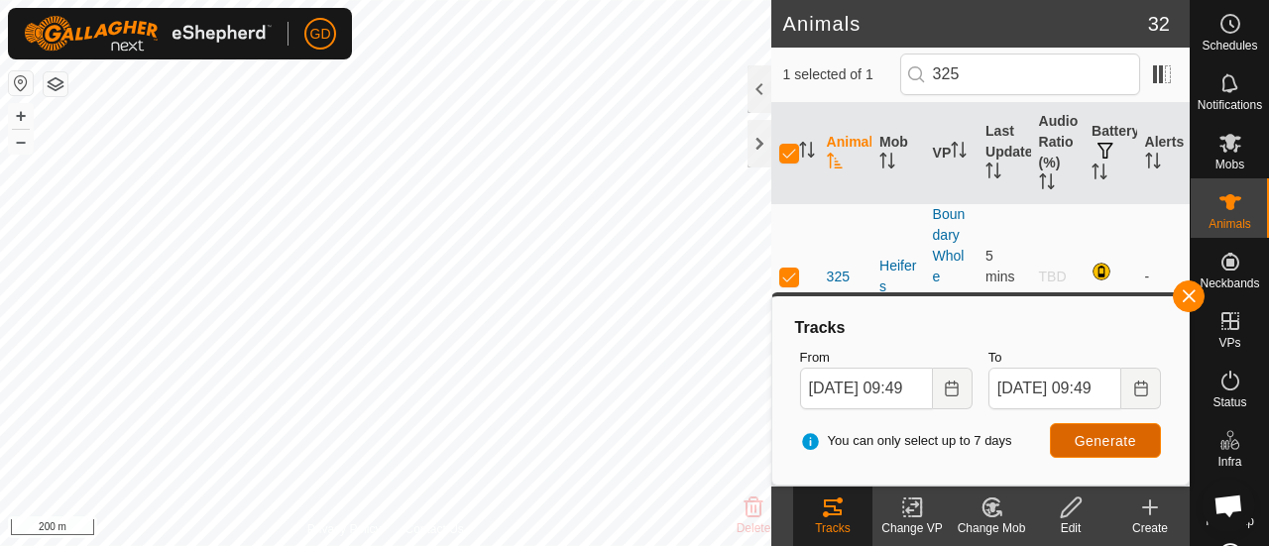
click at [1095, 440] on span "Generate" at bounding box center [1105, 441] width 61 height 16
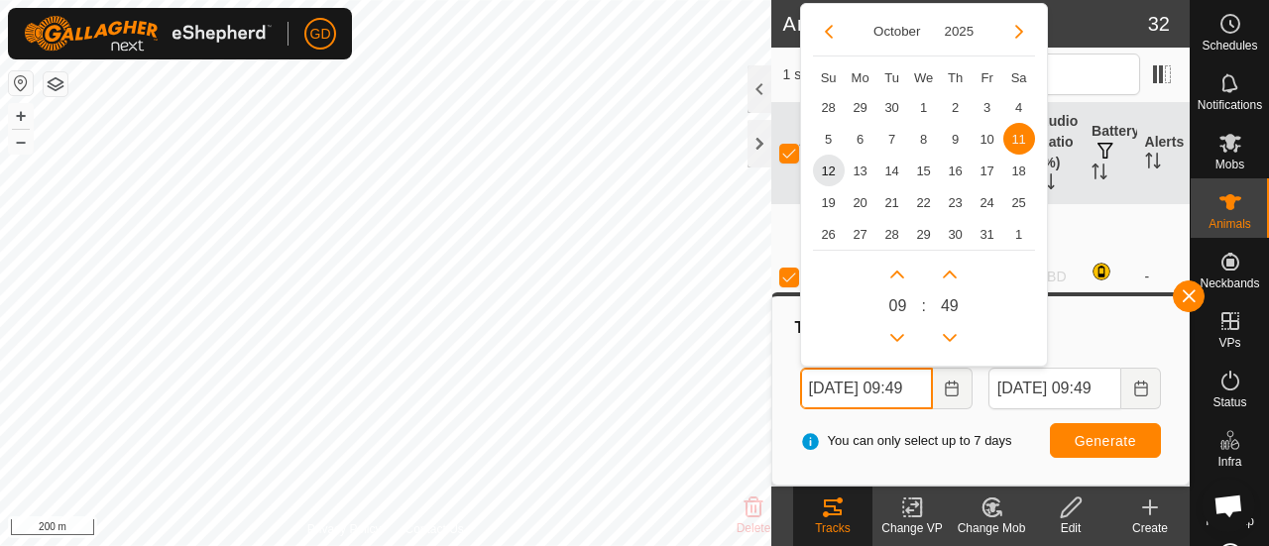
click at [821, 390] on input "[DATE] 09:49" at bounding box center [866, 389] width 133 height 42
click at [918, 386] on input "[DATE] 09:49" at bounding box center [866, 389] width 133 height 42
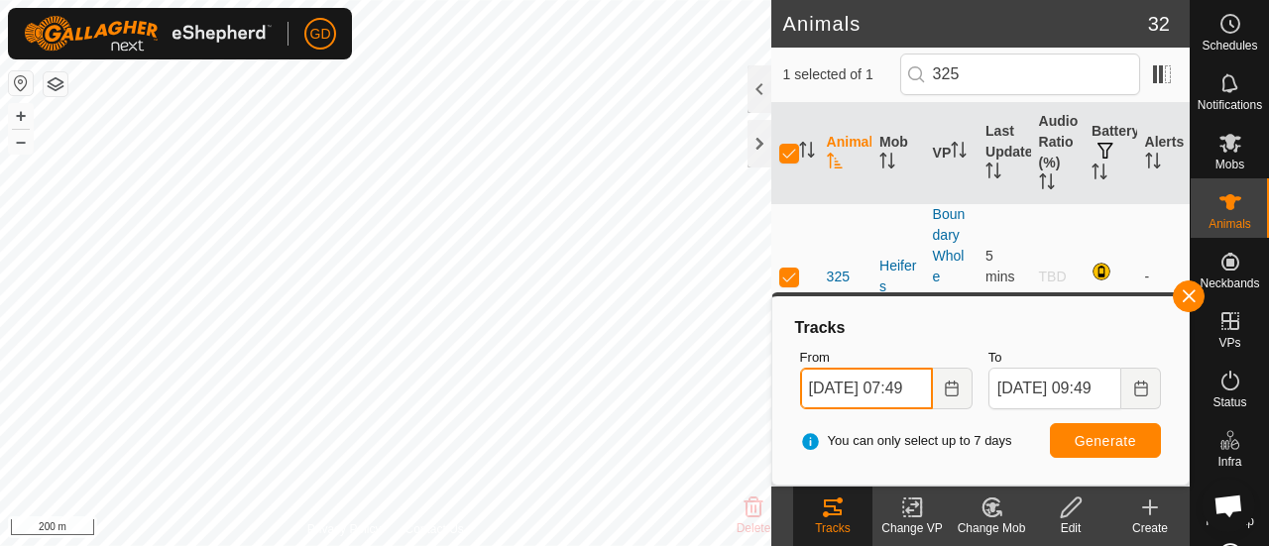
type input "[DATE] 07:49"
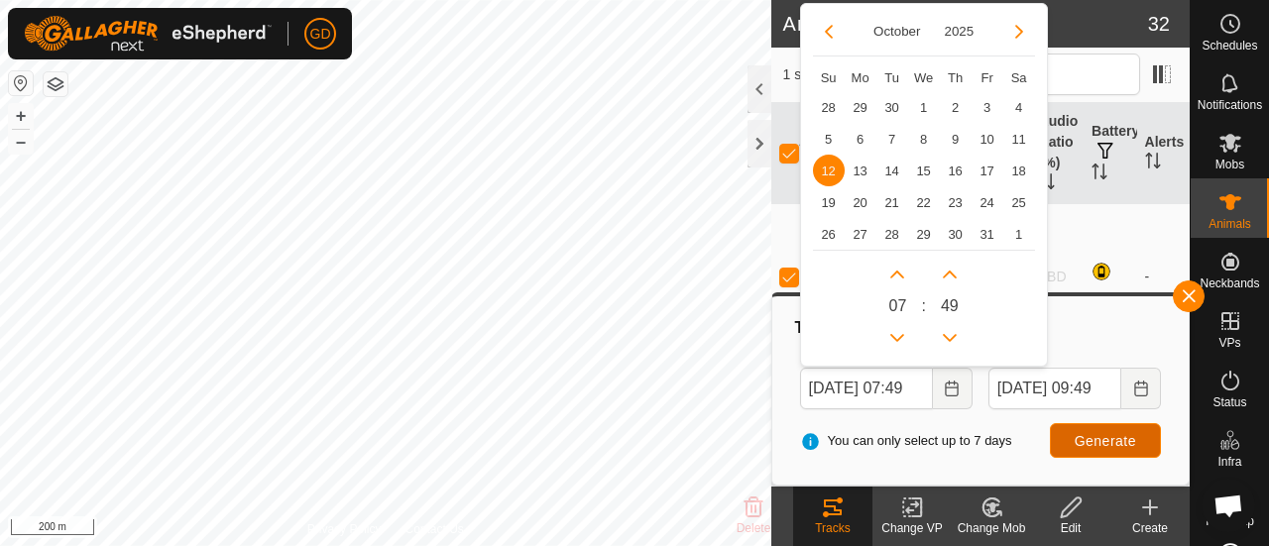
click at [1088, 437] on span "Generate" at bounding box center [1105, 441] width 61 height 16
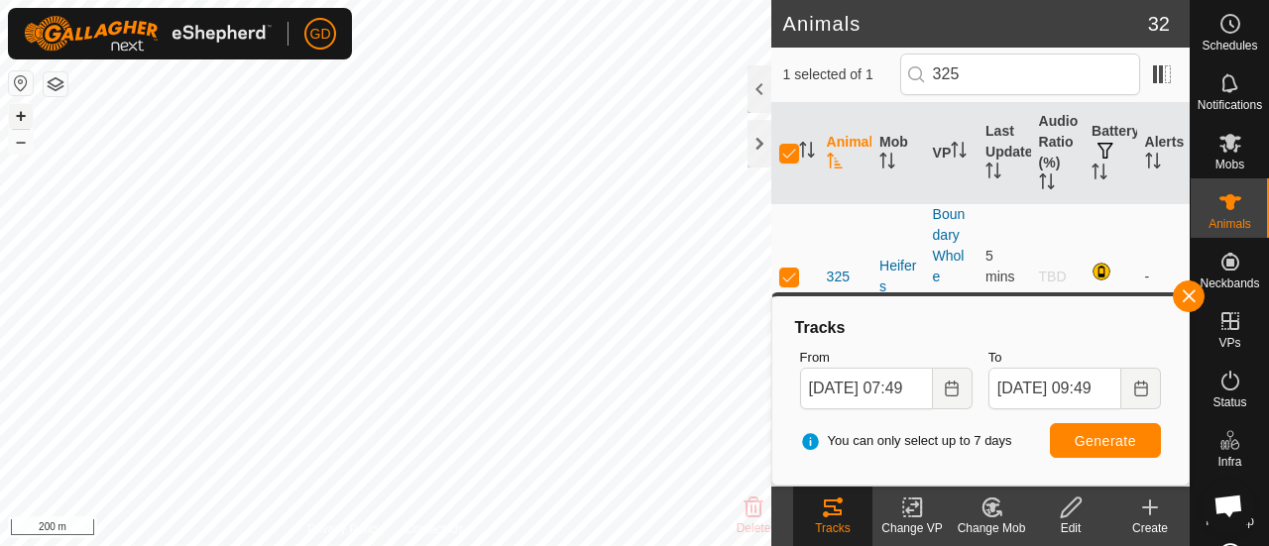
click at [18, 118] on button "+" at bounding box center [21, 116] width 24 height 24
click at [1219, 88] on icon at bounding box center [1231, 83] width 24 height 24
